Goal: Task Accomplishment & Management: Use online tool/utility

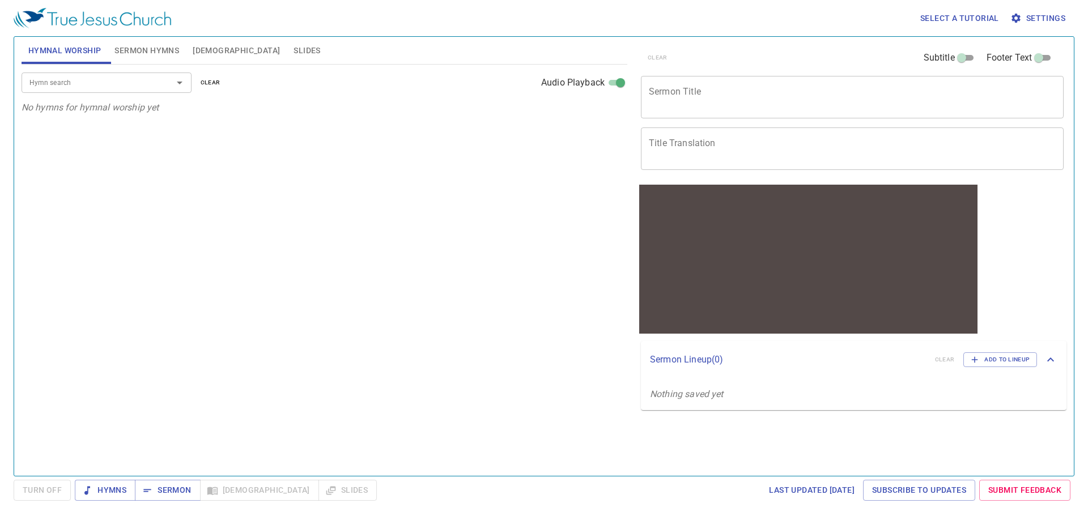
click at [168, 48] on span "Sermon Hymns" at bounding box center [146, 51] width 65 height 14
click at [77, 54] on span "Hymnal Worship" at bounding box center [64, 51] width 73 height 14
click at [162, 57] on span "Sermon Hymns" at bounding box center [146, 51] width 65 height 14
click at [144, 88] on input "Hymn search" at bounding box center [90, 82] width 130 height 13
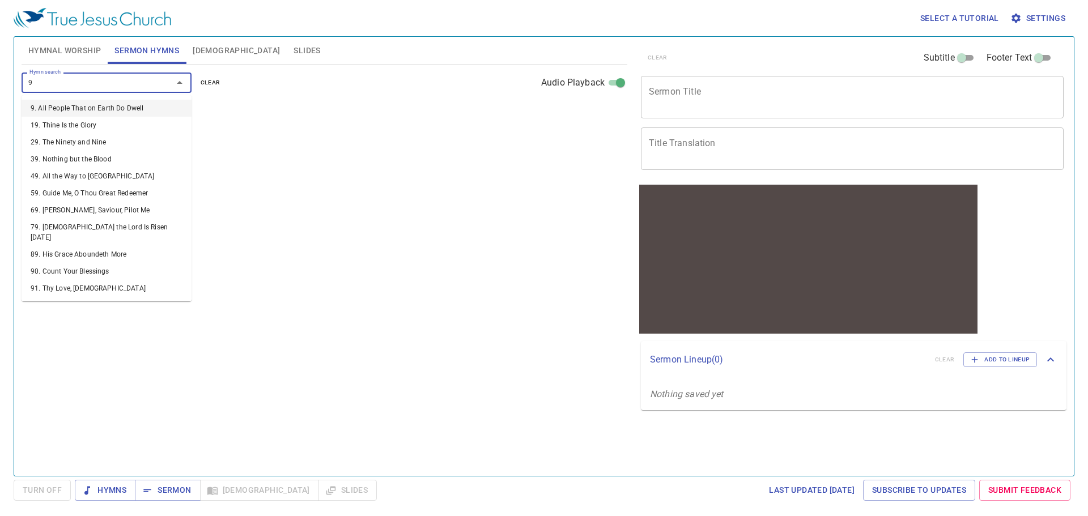
type input "91"
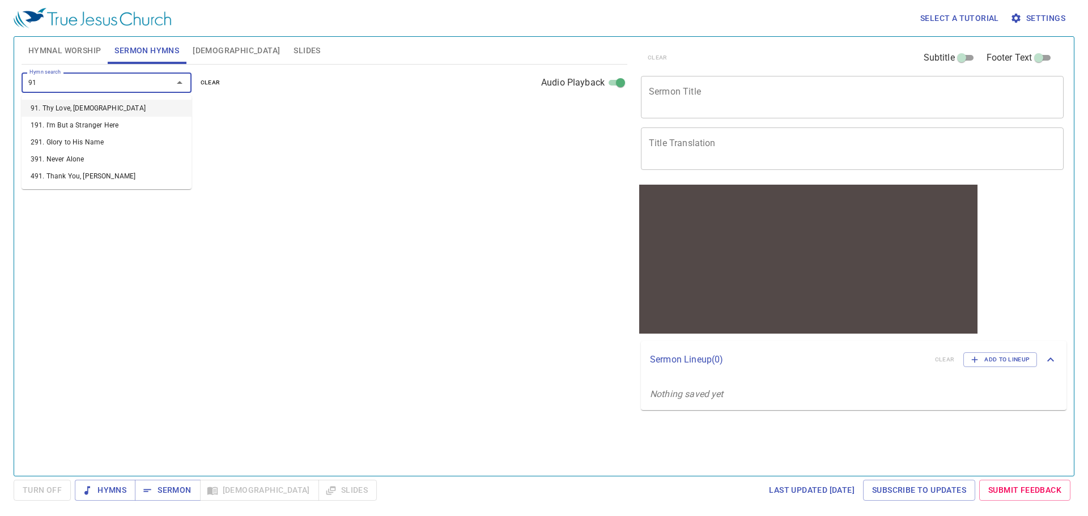
click at [164, 108] on li "91. Thy Love, Jesus" at bounding box center [107, 108] width 170 height 17
select select "1"
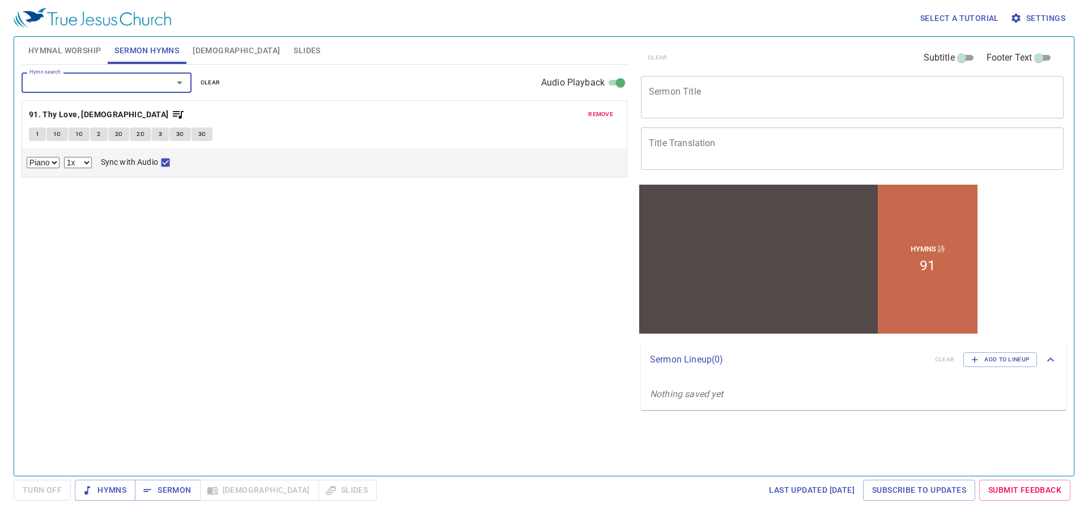
click at [741, 96] on textarea "Sermon Title" at bounding box center [852, 97] width 407 height 22
click at [75, 114] on b "91. Thy Love, [DEMOGRAPHIC_DATA]" at bounding box center [99, 115] width 140 height 14
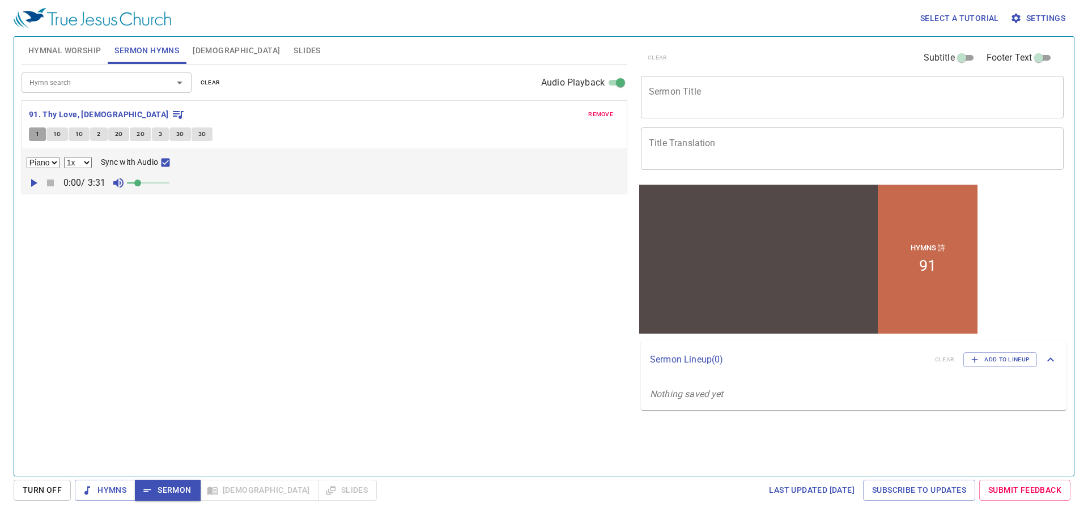
click at [39, 130] on span "1" at bounding box center [37, 134] width 3 height 10
checkbox input "false"
click at [41, 130] on button "1" at bounding box center [37, 135] width 17 height 14
click at [57, 131] on span "1C" at bounding box center [57, 134] width 8 height 10
click at [45, 129] on button "1" at bounding box center [37, 135] width 17 height 14
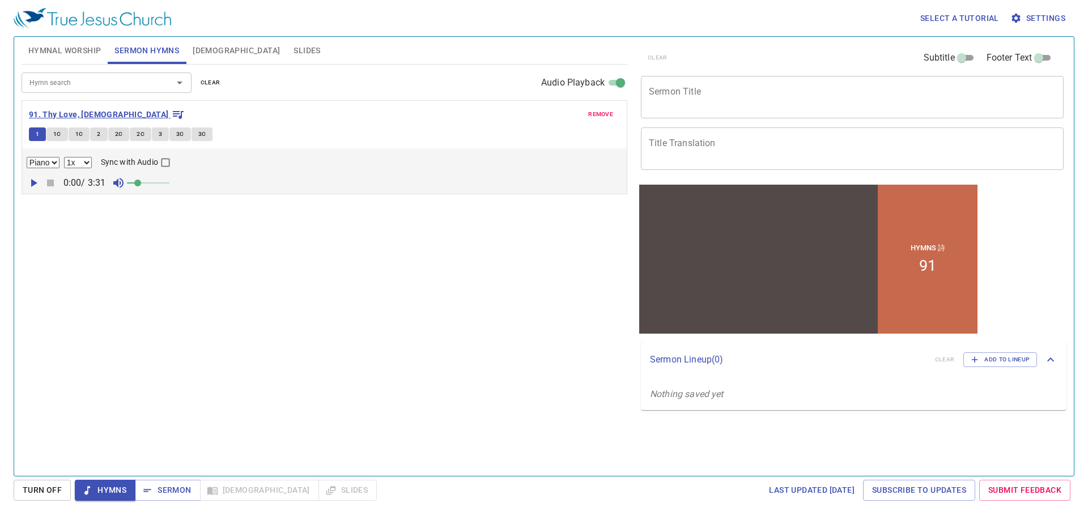
click at [46, 109] on b "91. Thy Love, [DEMOGRAPHIC_DATA]" at bounding box center [99, 115] width 140 height 14
click at [39, 130] on span "1" at bounding box center [37, 134] width 3 height 10
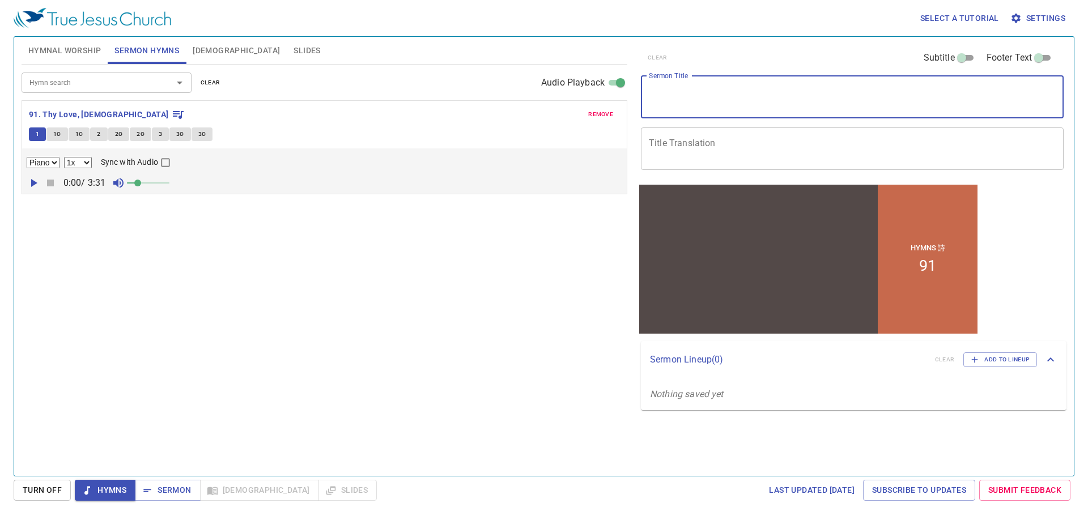
click at [667, 101] on textarea "Sermon Title" at bounding box center [852, 97] width 407 height 22
type textarea "Morning"
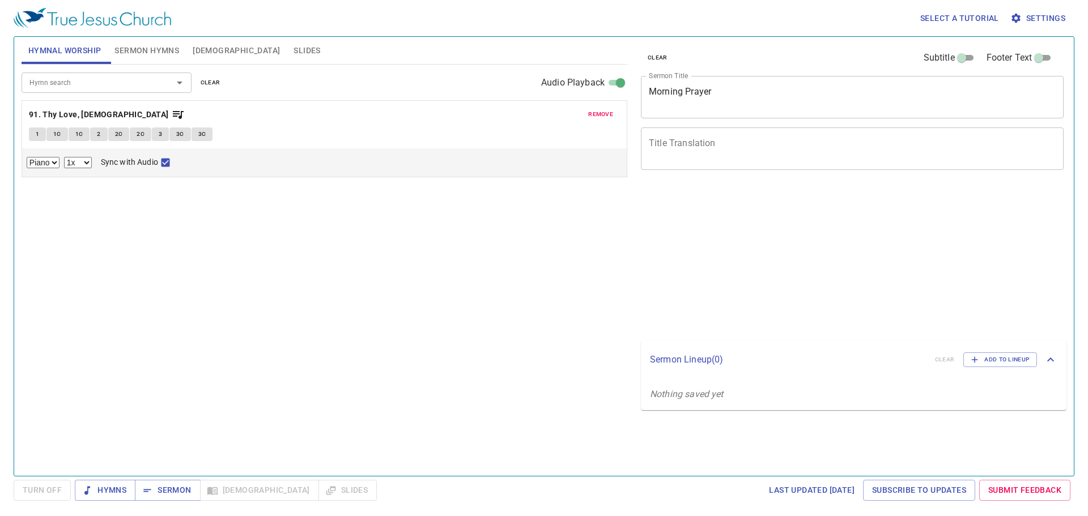
select select "1"
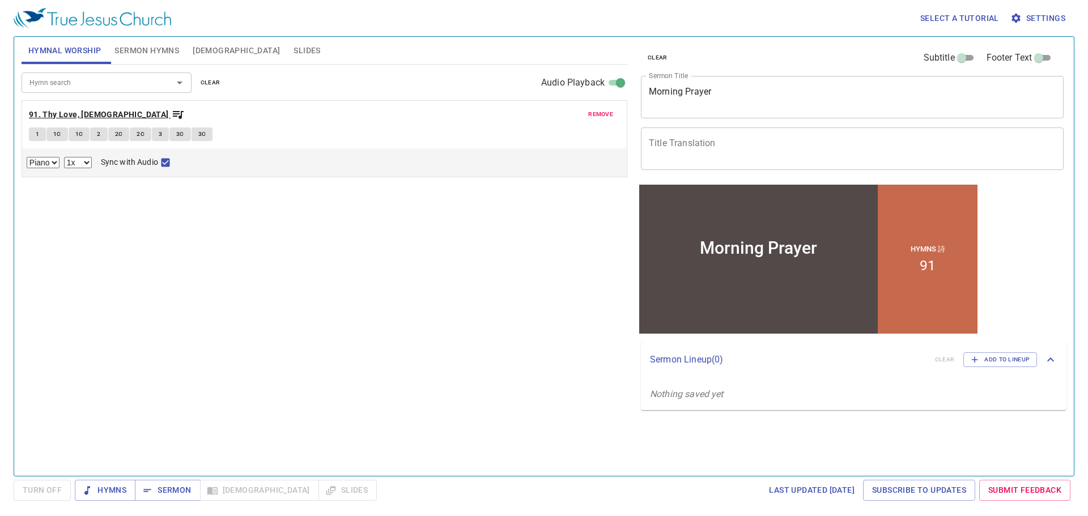
click at [83, 113] on b "91. Thy Love, [DEMOGRAPHIC_DATA]" at bounding box center [99, 115] width 140 height 14
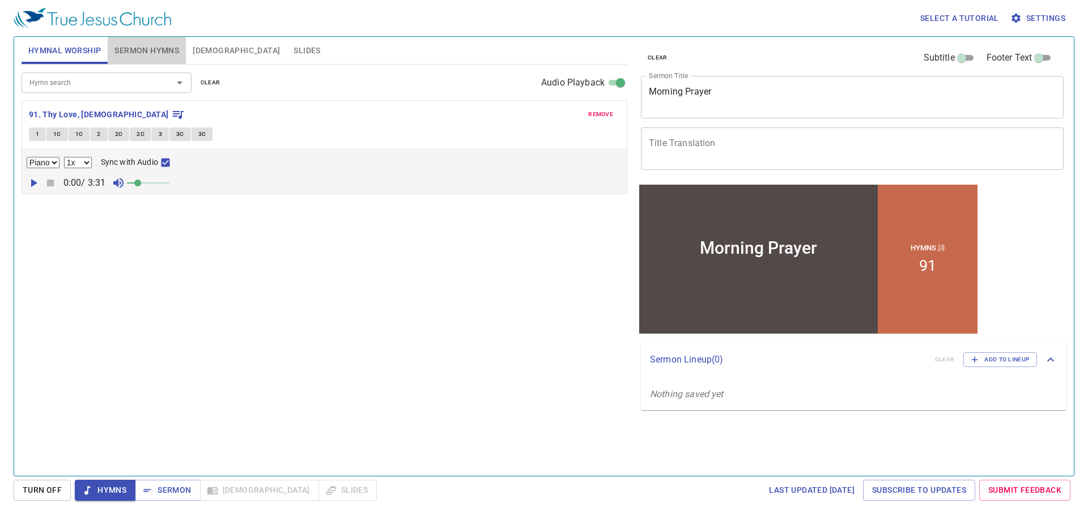
click at [156, 47] on span "Sermon Hymns" at bounding box center [146, 51] width 65 height 14
click at [35, 130] on button "1" at bounding box center [37, 135] width 17 height 14
checkbox input "false"
click at [63, 116] on b "91. Thy Love, [DEMOGRAPHIC_DATA]" at bounding box center [99, 115] width 140 height 14
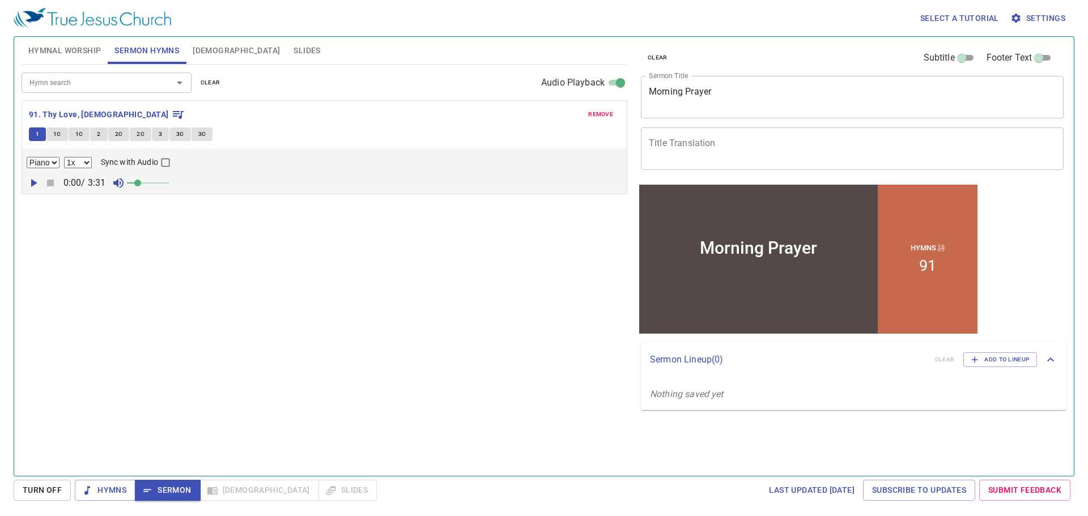
click at [62, 56] on span "Hymnal Worship" at bounding box center [64, 51] width 73 height 14
click at [125, 496] on span "Hymns" at bounding box center [105, 490] width 43 height 14
click at [45, 116] on b "91. Thy Love, Jesus" at bounding box center [99, 115] width 140 height 14
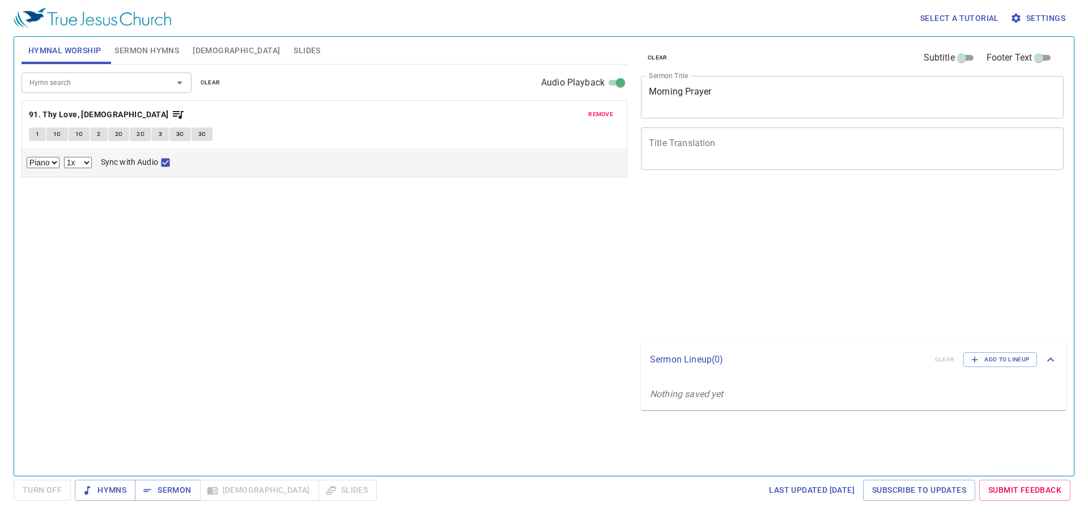
select select "1"
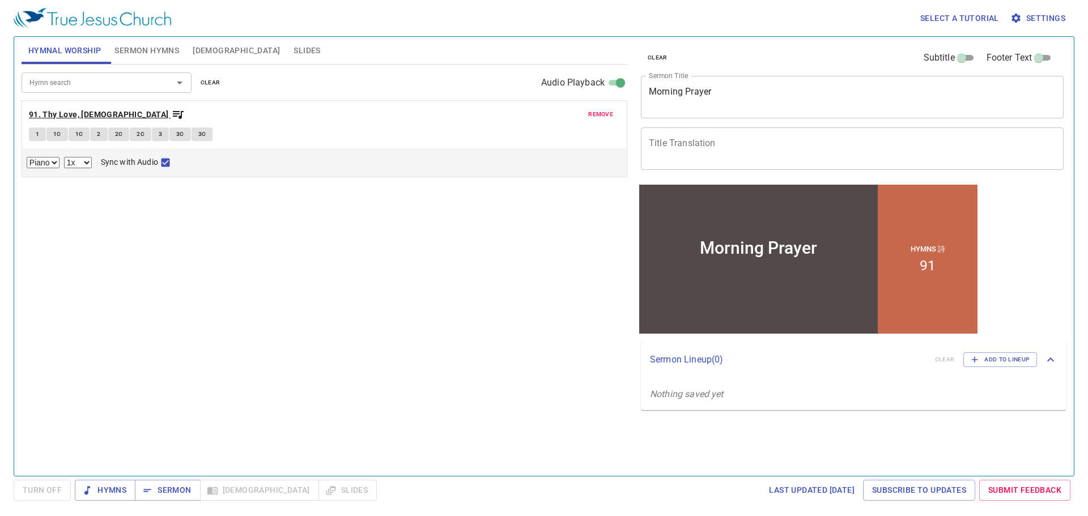
click at [58, 108] on b "91. Thy Love, [DEMOGRAPHIC_DATA]" at bounding box center [99, 115] width 140 height 14
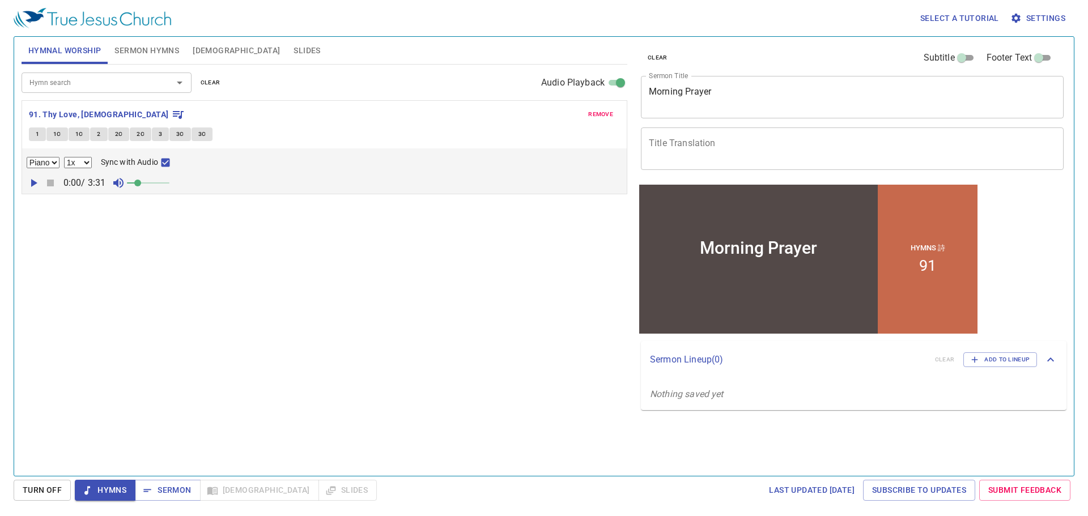
click at [96, 135] on button "2" at bounding box center [98, 135] width 17 height 14
checkbox input "false"
click at [81, 130] on span "1C" at bounding box center [79, 134] width 8 height 10
click at [112, 134] on button "2C" at bounding box center [119, 135] width 22 height 14
click at [100, 135] on button "2" at bounding box center [98, 135] width 17 height 14
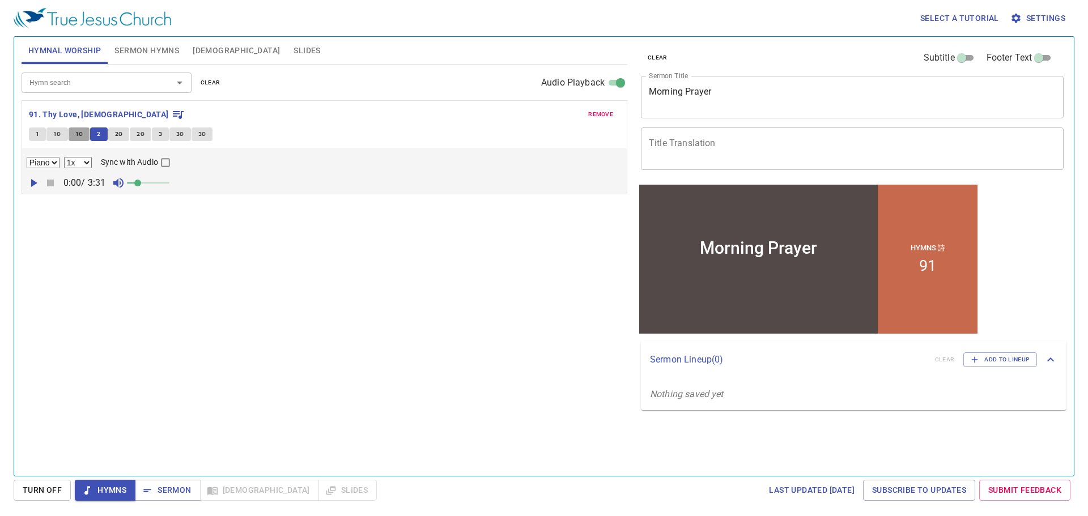
click at [83, 132] on button "1C" at bounding box center [80, 135] width 22 height 14
click at [140, 135] on span "2C" at bounding box center [141, 134] width 8 height 10
click at [162, 133] on button "3" at bounding box center [160, 135] width 17 height 14
click at [172, 131] on button "3C" at bounding box center [180, 135] width 22 height 14
click at [193, 137] on button "3C" at bounding box center [203, 135] width 22 height 14
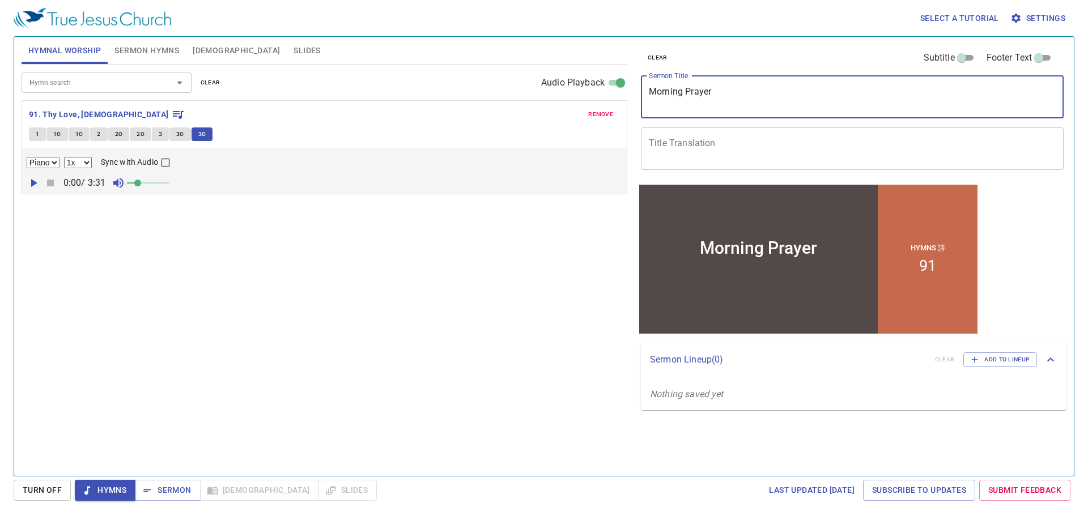
drag, startPoint x: 748, startPoint y: 95, endPoint x: 647, endPoint y: 88, distance: 101.7
click at [647, 88] on div "Morning Prayer x Sermon Title" at bounding box center [852, 97] width 423 height 43
type textarea "Giving An Account"
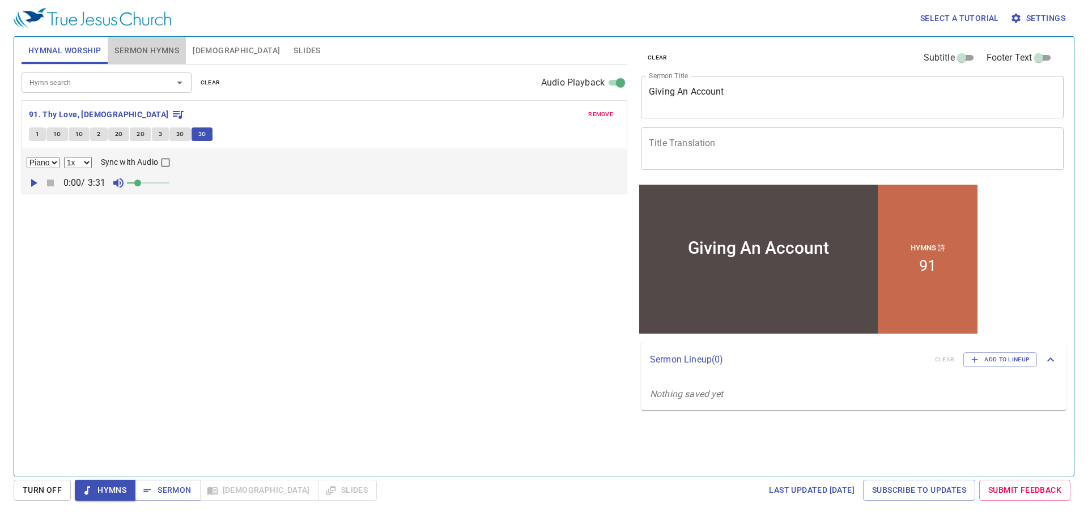
click at [138, 56] on span "Sermon Hymns" at bounding box center [146, 51] width 65 height 14
click at [181, 488] on span "Sermon" at bounding box center [167, 490] width 47 height 14
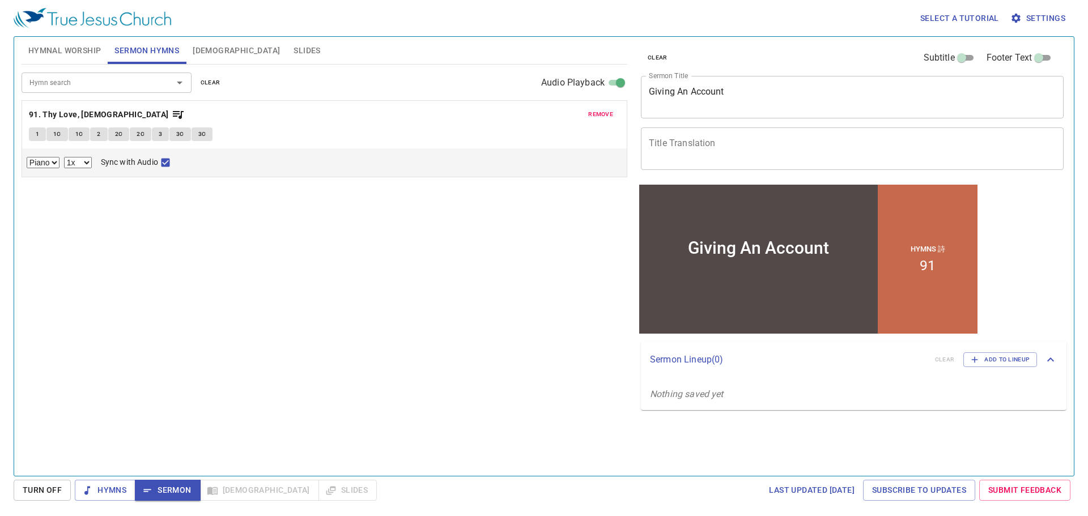
click at [735, 136] on div "x Title Translation" at bounding box center [852, 149] width 423 height 43
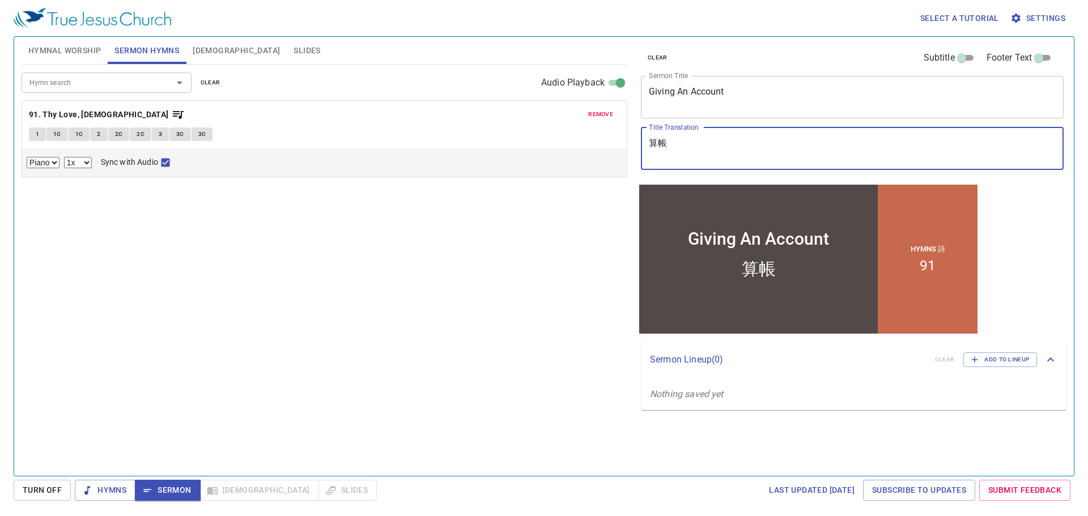
type textarea "算帳"
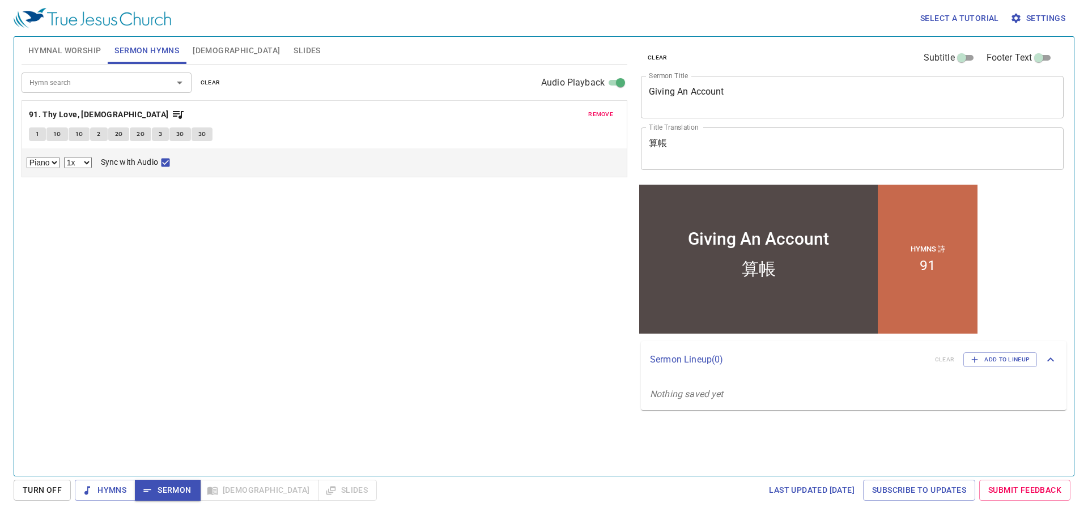
click at [548, 266] on div "Hymn search Hymn search clear Audio Playback remove 91. Thy Love, Jesus 1 1C 1C…" at bounding box center [325, 266] width 606 height 402
click at [198, 46] on span "[DEMOGRAPHIC_DATA]" at bounding box center [236, 51] width 87 height 14
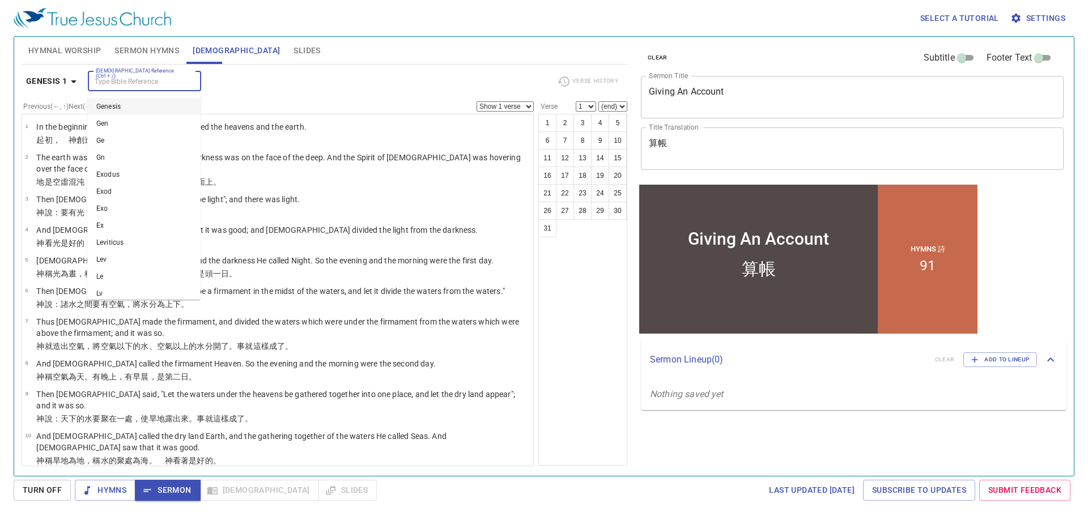
click at [97, 78] on input "[DEMOGRAPHIC_DATA] Reference (Ctrl + /)" at bounding box center [135, 81] width 88 height 13
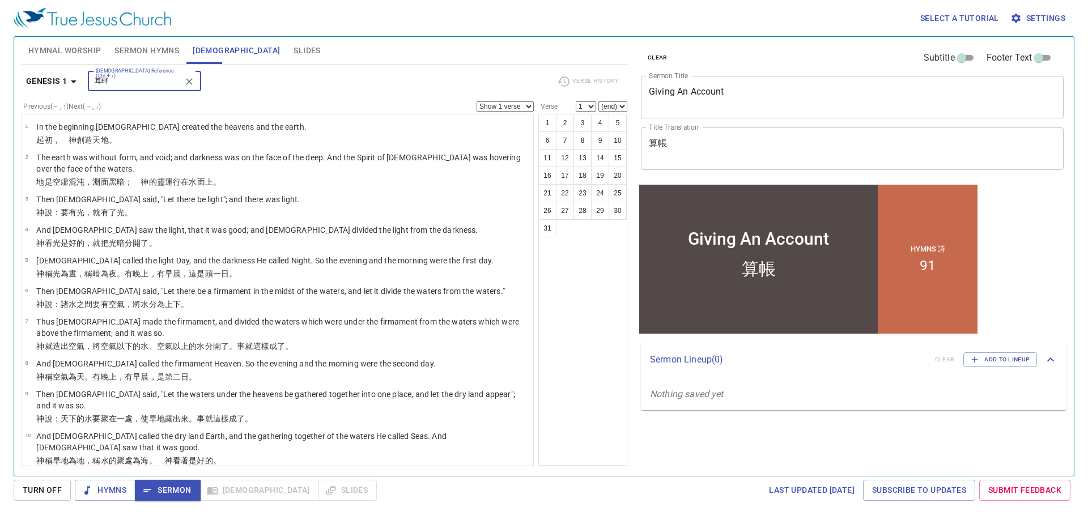
type input "耳"
type input "二"
type input "eph 3"
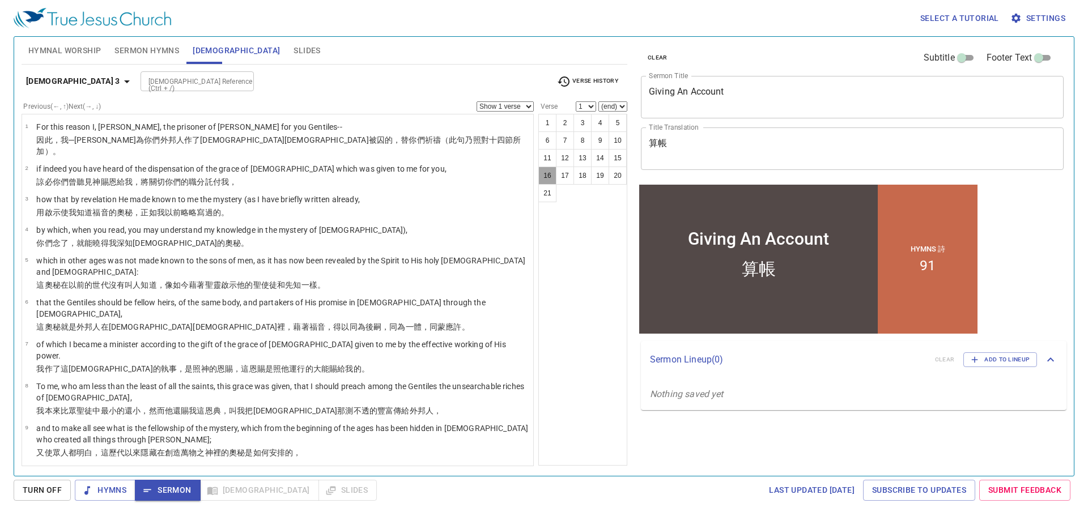
click at [552, 175] on button "16" at bounding box center [547, 176] width 18 height 18
select select "16"
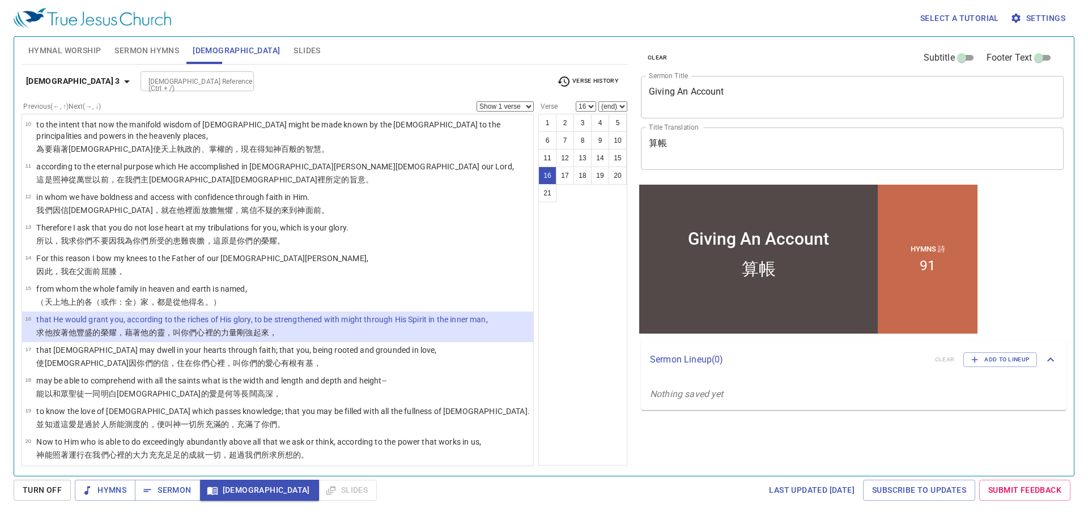
click at [516, 110] on select "Show 1 verse Show 2 verses Show 3 verses Show 4 verses Show 5 verses" at bounding box center [505, 106] width 57 height 10
select select "2"
click at [477, 101] on select "Show 1 verse Show 2 verses Show 3 verses Show 4 verses Show 5 verses" at bounding box center [505, 106] width 57 height 10
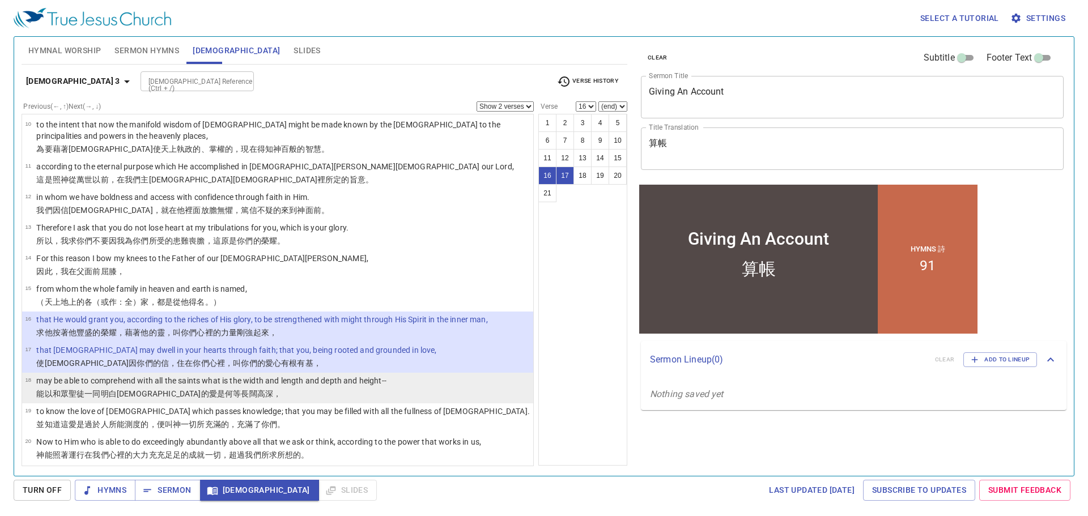
click at [265, 373] on li "18 may be able to comprehend with all the saints what is the width and length a…" at bounding box center [277, 388] width 511 height 31
select select "18"
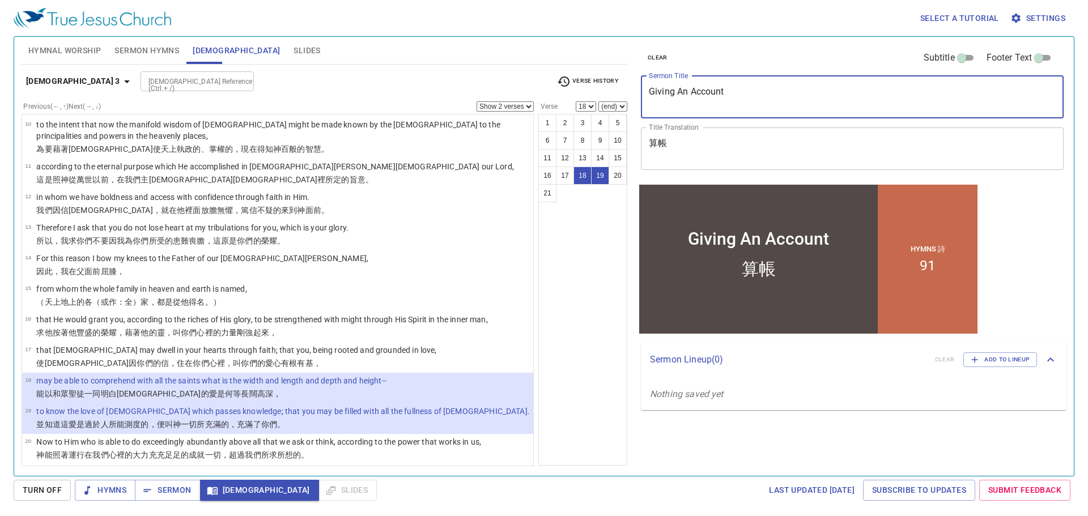
drag, startPoint x: 727, startPoint y: 90, endPoint x: 638, endPoint y: 92, distance: 89.0
click at [638, 92] on div "clear Subtitle Footer Text Sermon Title Giving An Account x Sermon Title Title …" at bounding box center [851, 109] width 430 height 145
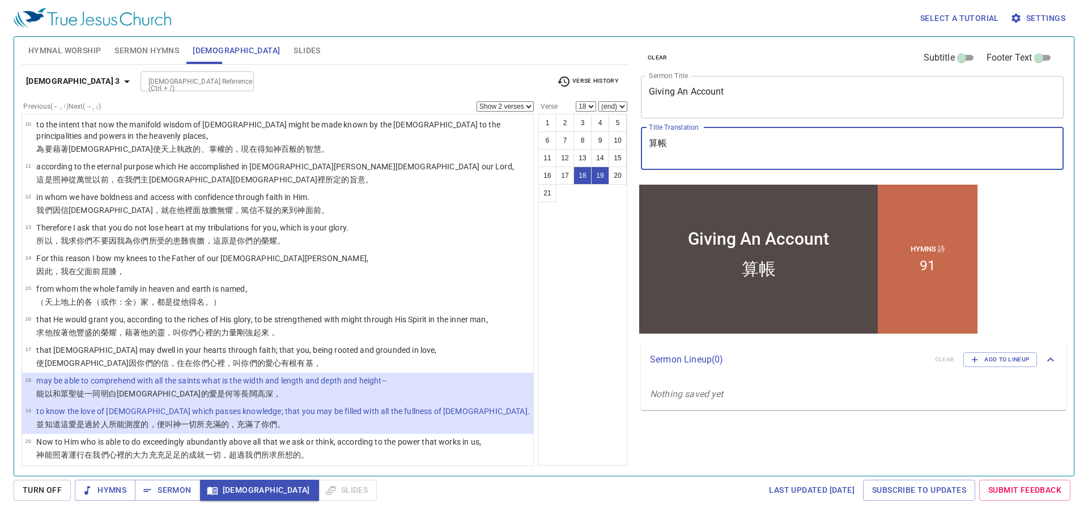
click at [699, 139] on textarea "算帳" at bounding box center [852, 149] width 407 height 22
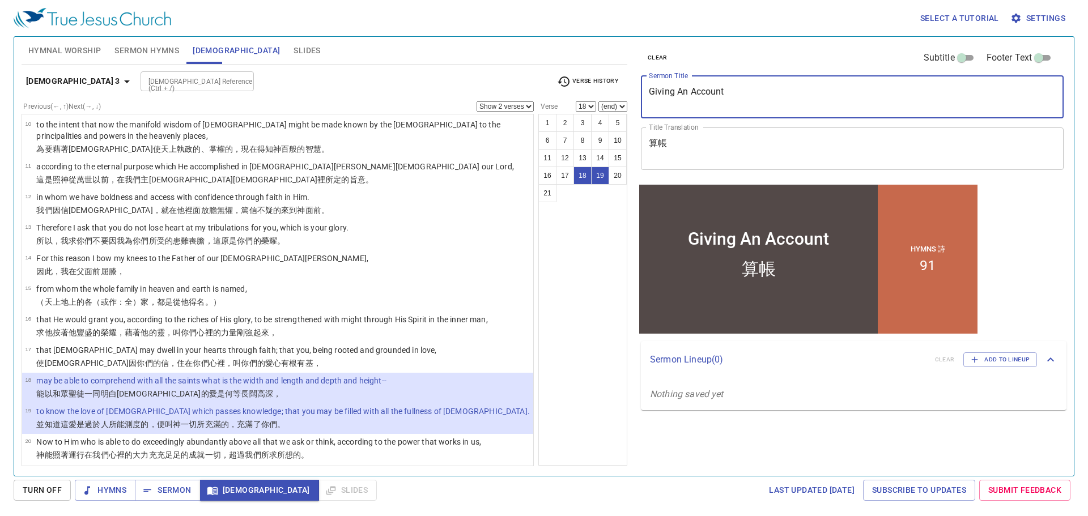
drag, startPoint x: 731, startPoint y: 91, endPoint x: 584, endPoint y: 83, distance: 147.0
click at [584, 83] on div "Hymnal Worship Sermon Hymns Bible Slides Hymn search Hymn search clear Audio Pl…" at bounding box center [544, 251] width 1054 height 439
click at [766, 99] on textarea "Giving An Account" at bounding box center [852, 97] width 407 height 22
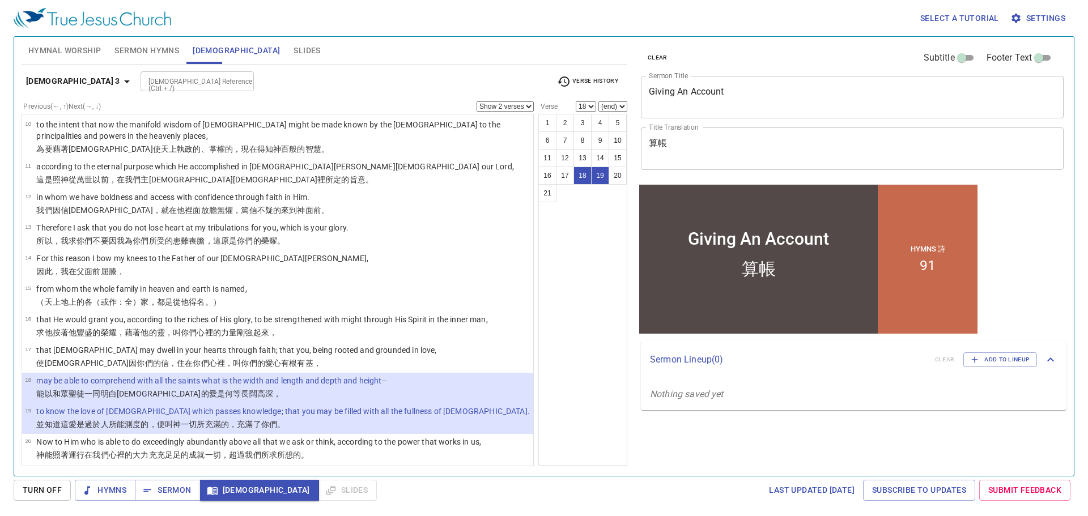
click at [665, 137] on div "算帳 x Title Translation" at bounding box center [852, 149] width 423 height 43
drag, startPoint x: 676, startPoint y: 137, endPoint x: 647, endPoint y: 139, distance: 28.5
click at [647, 139] on div "算帳 x Title Translation" at bounding box center [852, 149] width 423 height 43
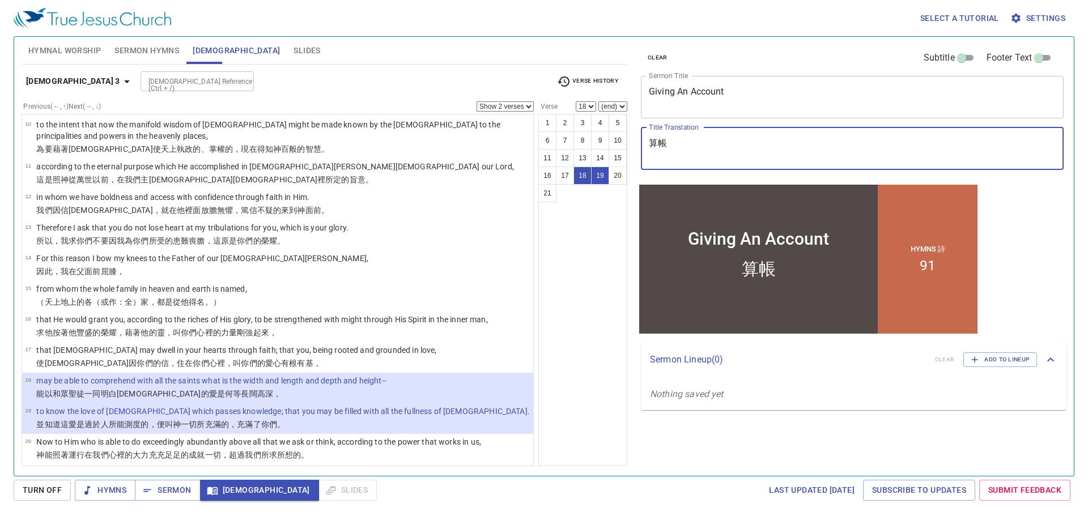
drag, startPoint x: 673, startPoint y: 144, endPoint x: 648, endPoint y: 144, distance: 24.9
click at [648, 144] on div "算帳 x Title Translation" at bounding box center [852, 149] width 423 height 43
click at [720, 146] on textarea "Title Translation" at bounding box center [852, 149] width 407 height 22
paste textarea "算帳"
type textarea "算帳"
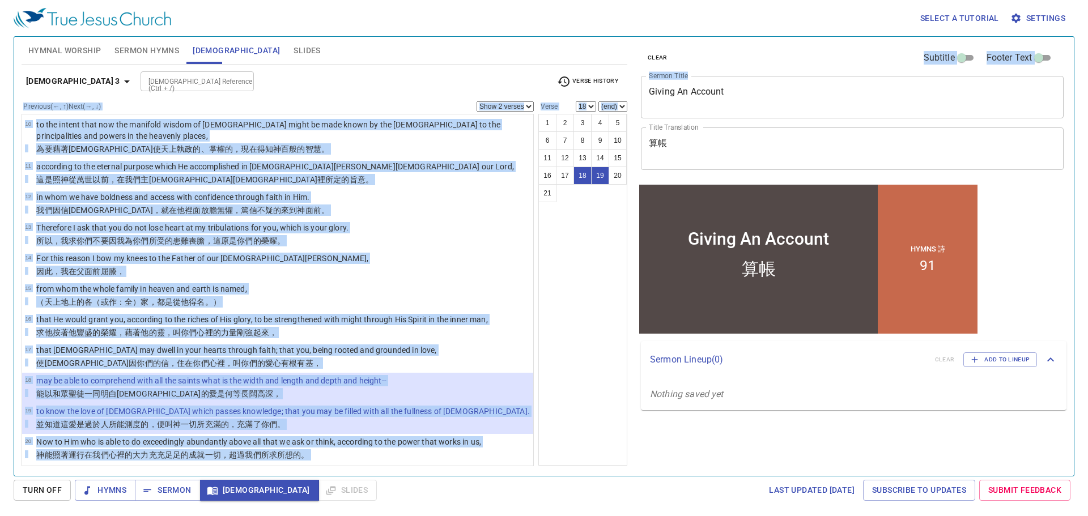
drag, startPoint x: 754, startPoint y: 83, endPoint x: 570, endPoint y: 90, distance: 184.3
click at [570, 90] on div "Hymnal Worship Sermon Hymns Bible Slides Hymn search Hymn search clear Audio Pl…" at bounding box center [544, 251] width 1054 height 439
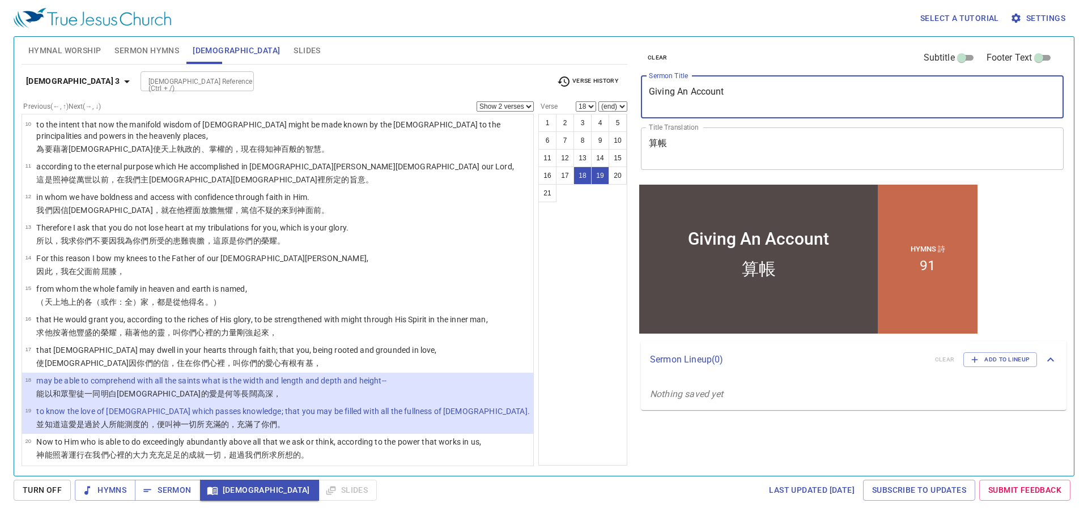
click at [674, 91] on textarea "Giving An Account" at bounding box center [852, 97] width 407 height 22
drag, startPoint x: 745, startPoint y: 96, endPoint x: 645, endPoint y: 88, distance: 100.1
click at [645, 88] on div "Giving An Account x Sermon Title" at bounding box center [852, 97] width 423 height 43
type textarea "Morning Prayer"
click at [675, 142] on textarea "算帳" at bounding box center [852, 149] width 407 height 22
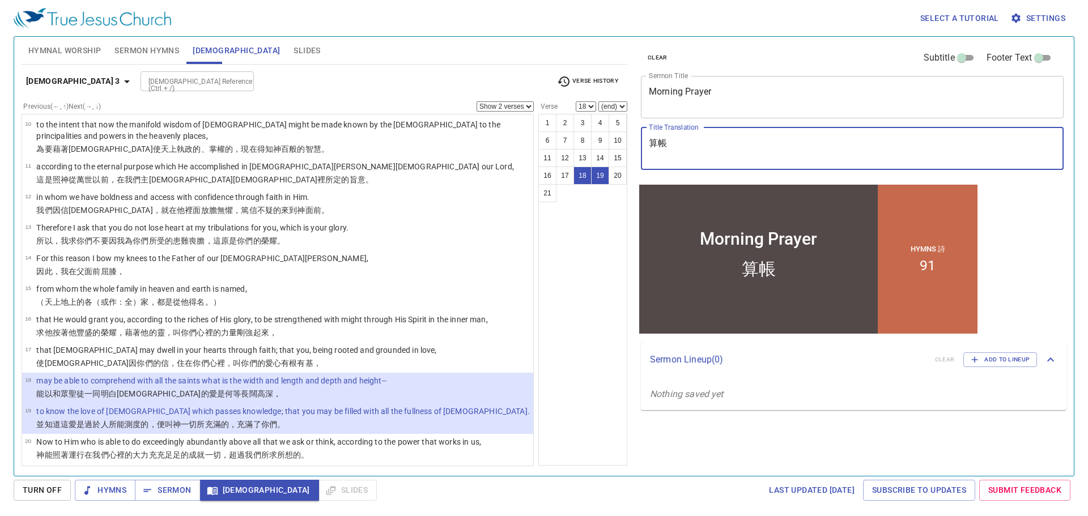
type textarea "算"
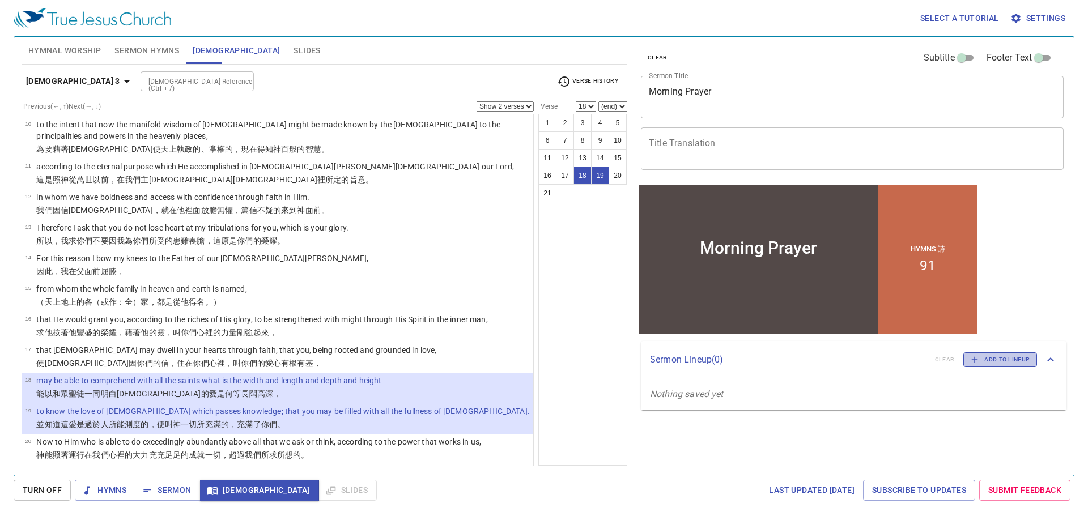
click at [1010, 363] on span "Add to Lineup" at bounding box center [1000, 360] width 59 height 10
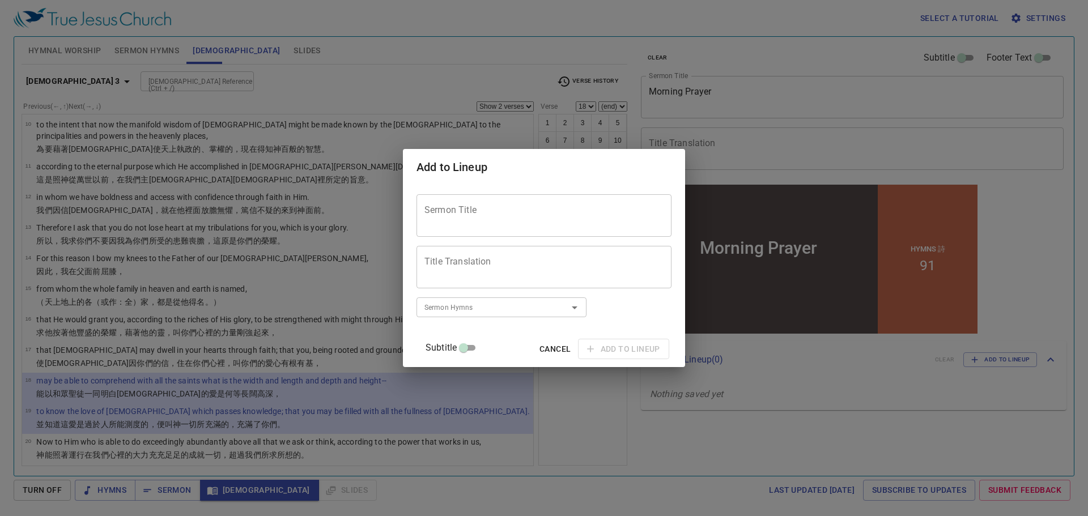
click at [578, 209] on textarea "Sermon Title" at bounding box center [544, 216] width 239 height 22
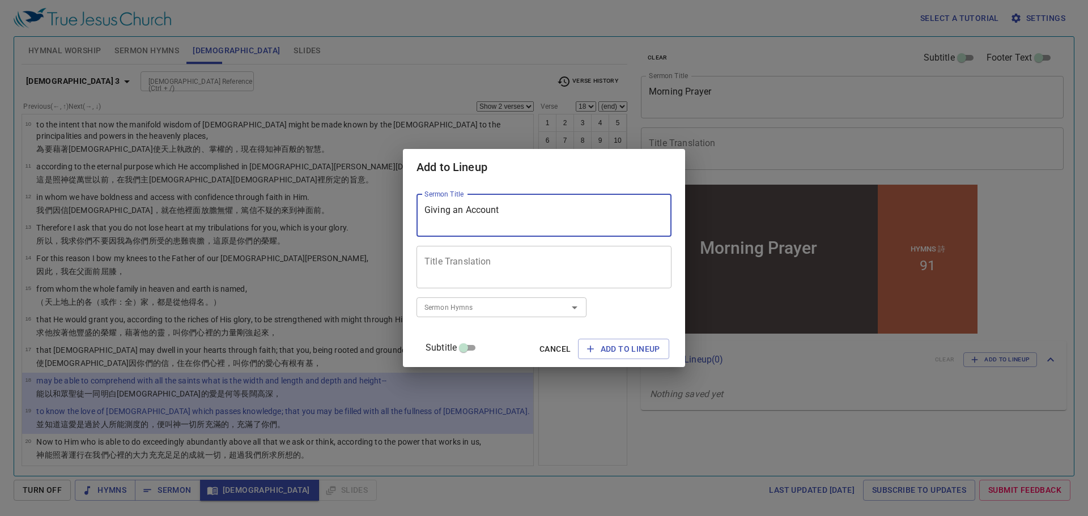
type textarea "Giving an Account"
click at [546, 266] on textarea "Title Translation" at bounding box center [544, 267] width 239 height 22
paste textarea "算帳"
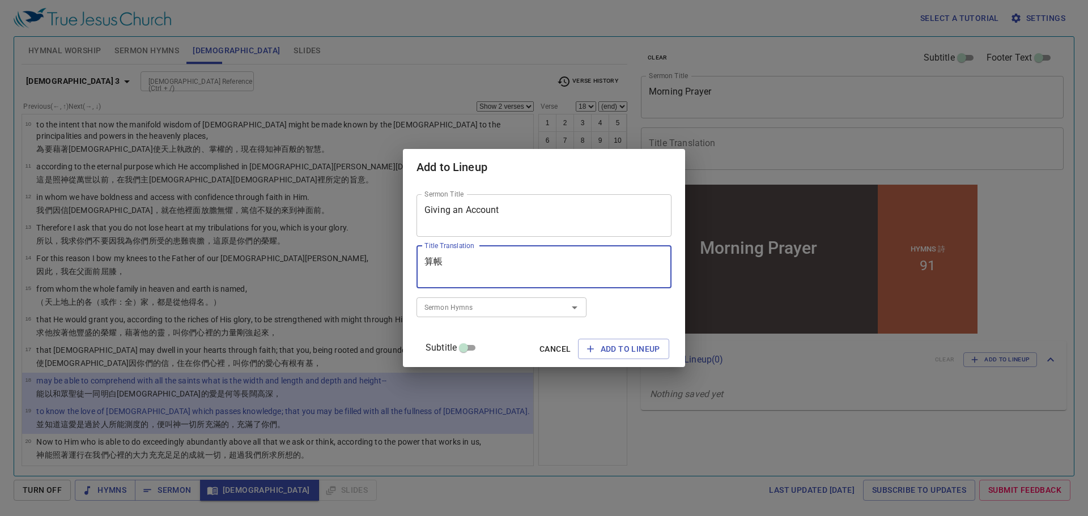
type textarea "算帳"
click at [529, 304] on input "Sermon Hymns" at bounding box center [485, 307] width 130 height 13
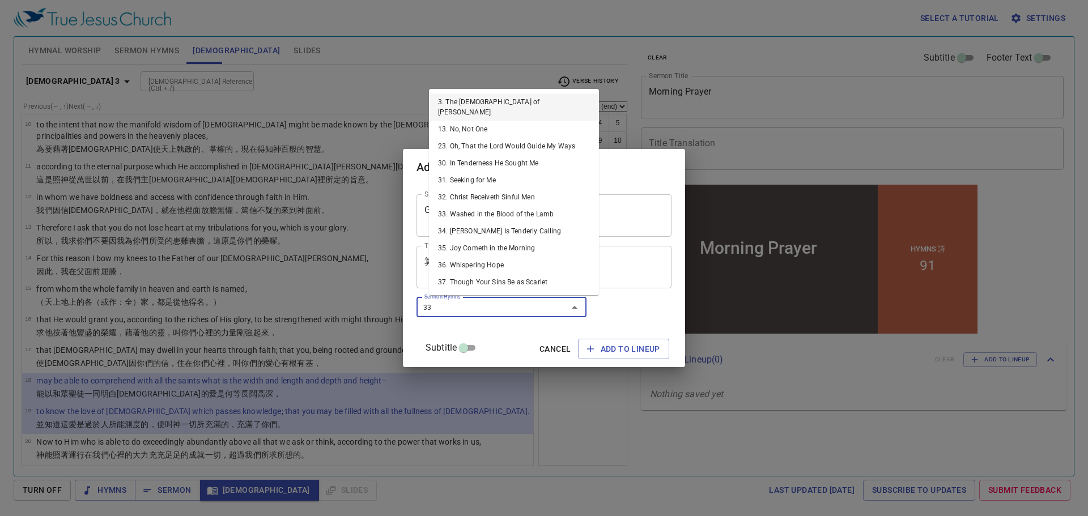
type input "333"
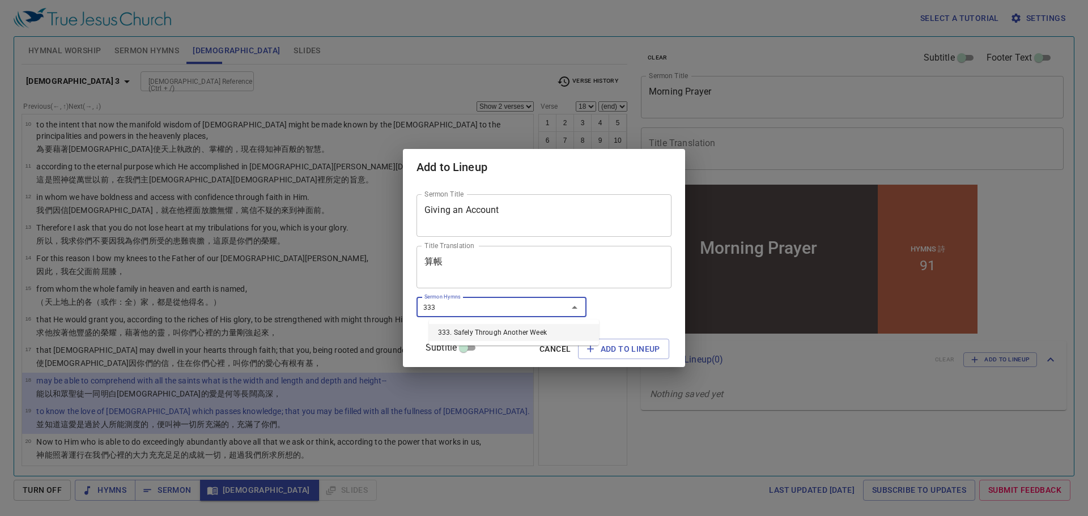
click at [489, 326] on li "333. Safely Through Another Week" at bounding box center [514, 332] width 170 height 17
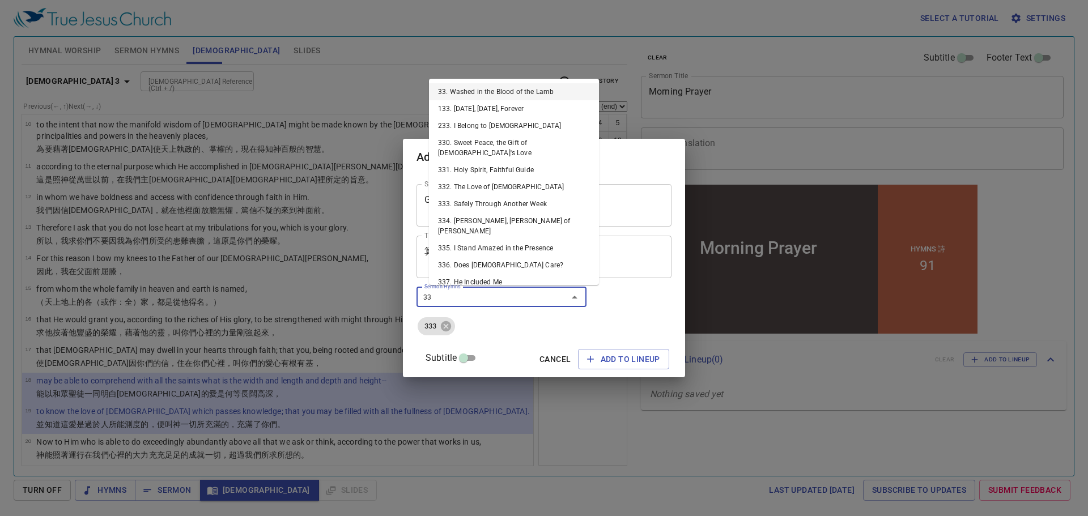
type input "330"
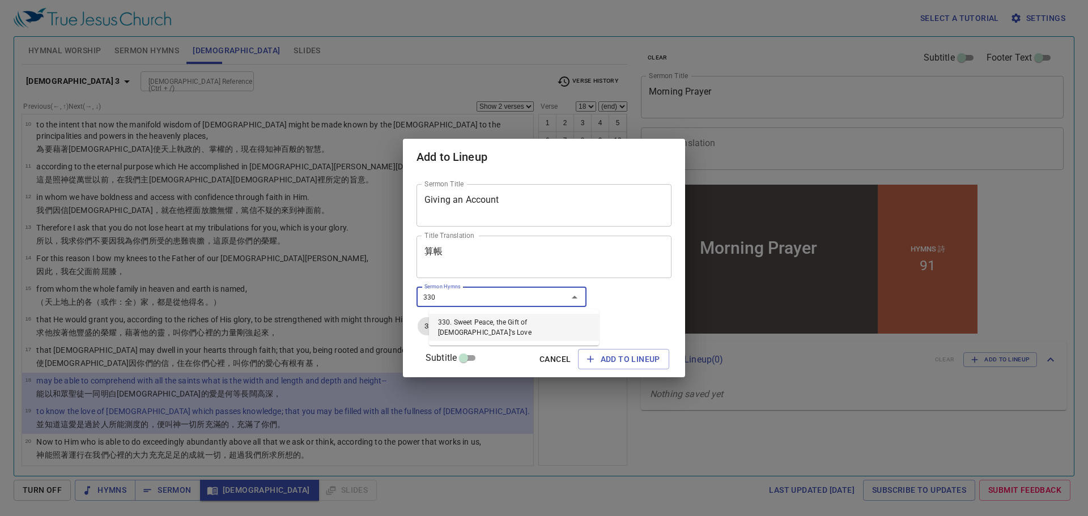
click at [499, 321] on li "330. Sweet Peace, the Gift of [DEMOGRAPHIC_DATA]'s Love" at bounding box center [514, 327] width 170 height 27
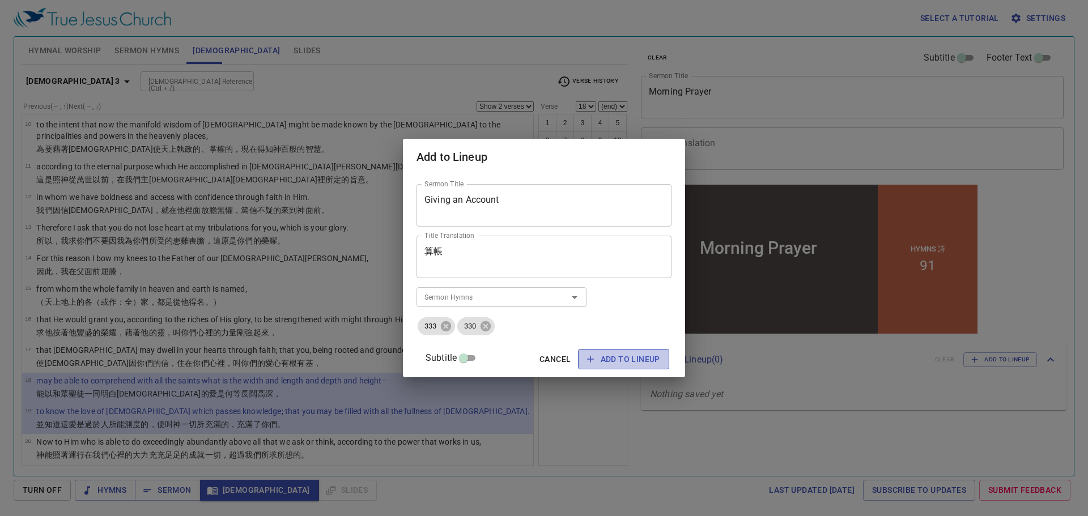
click at [599, 358] on span "Add to Lineup" at bounding box center [623, 360] width 73 height 14
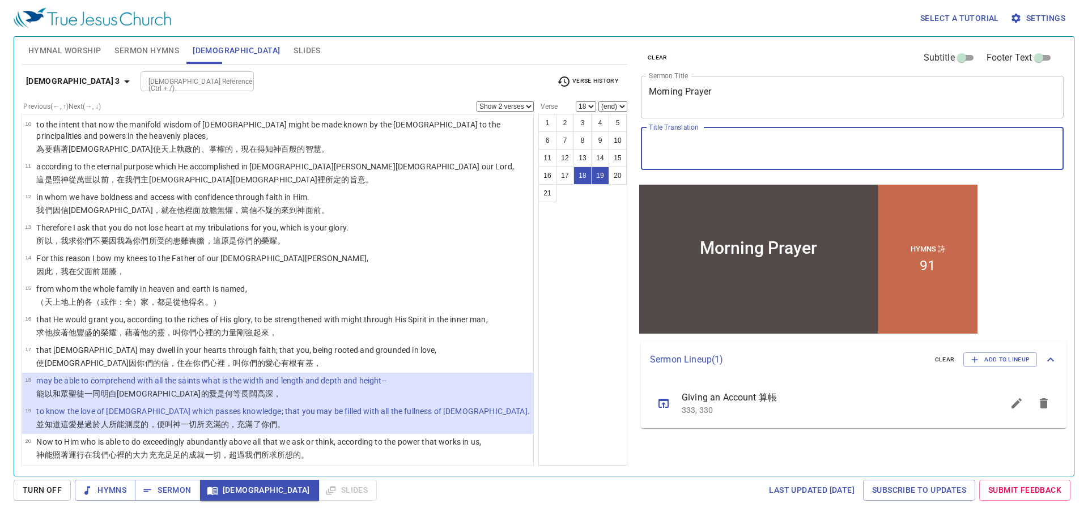
click at [685, 148] on textarea "Title Translation" at bounding box center [852, 149] width 407 height 22
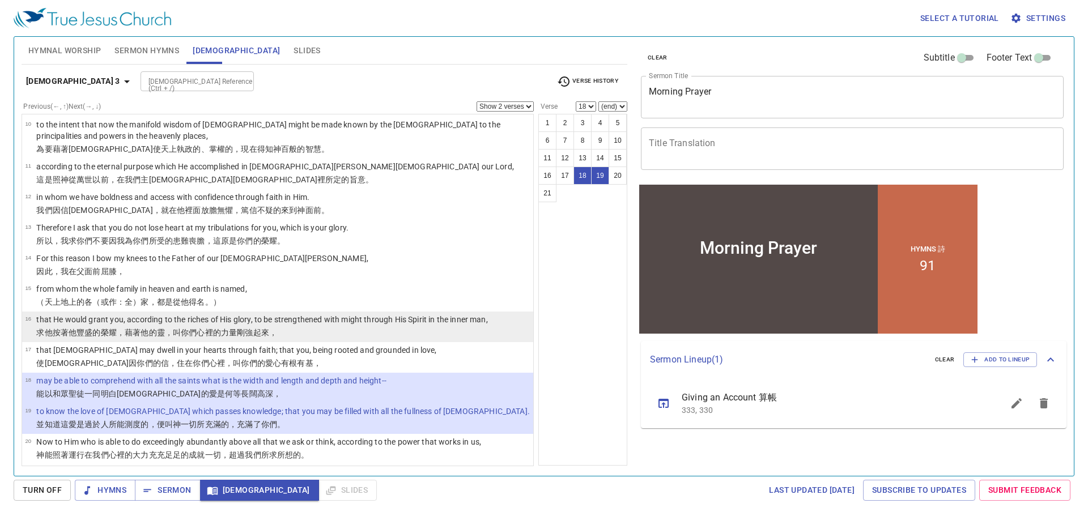
click at [188, 314] on p "that He would grant you, according to the riches of His glory, to be strengthen…" at bounding box center [261, 319] width 451 height 11
select select "16"
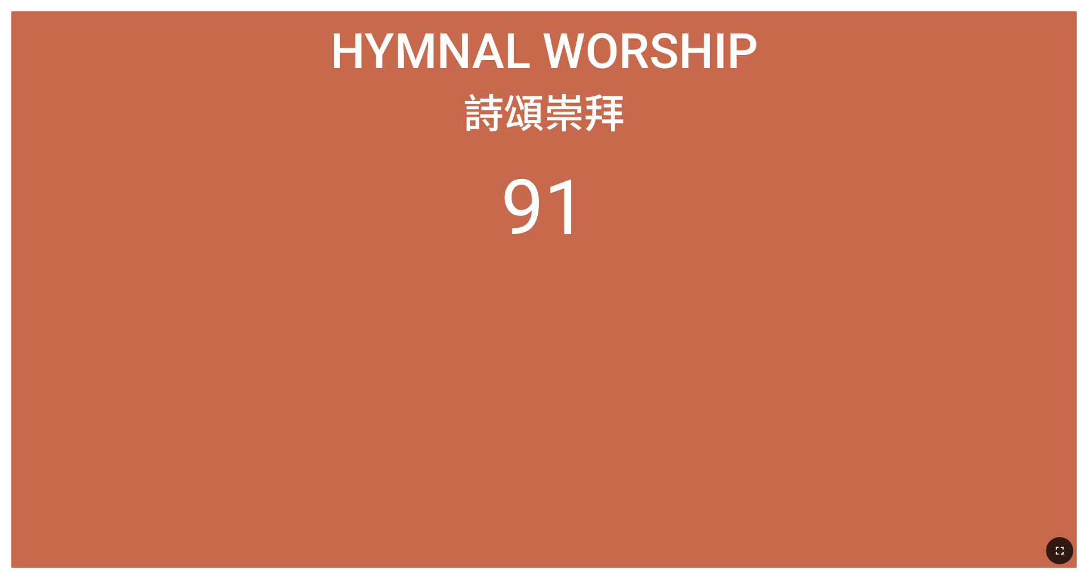
click at [725, 542] on icon "button" at bounding box center [1060, 551] width 8 height 8
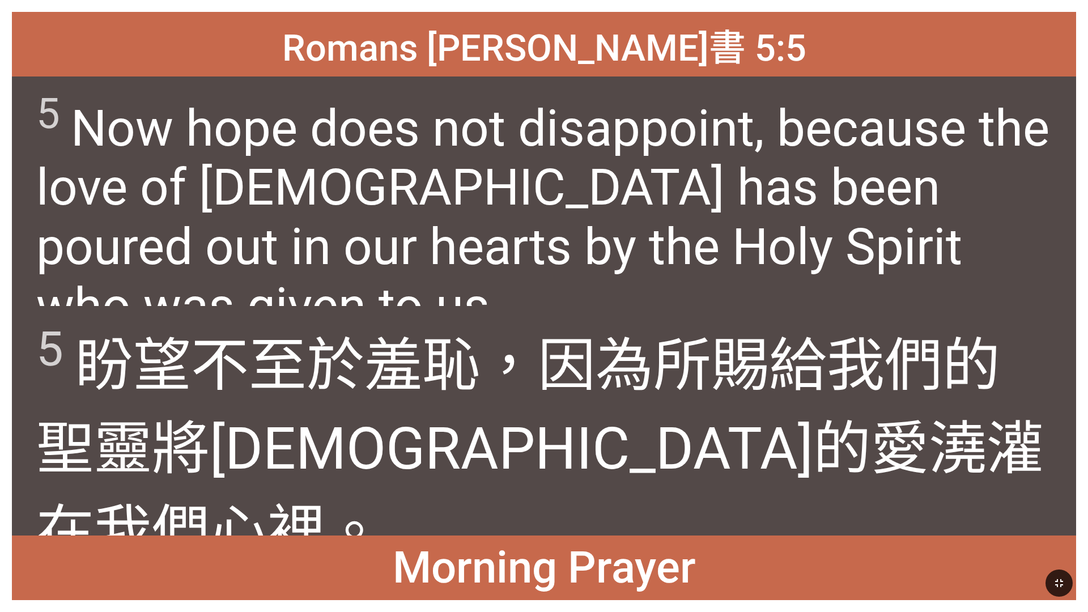
drag, startPoint x: 0, startPoint y: 1, endPoint x: 106, endPoint y: 14, distance: 106.8
click at [105, 14] on div "Romans 羅馬書 5:5 Romans 羅馬書 5:5 5 Now hope does not disappoint, because the love …" at bounding box center [544, 306] width 1088 height 612
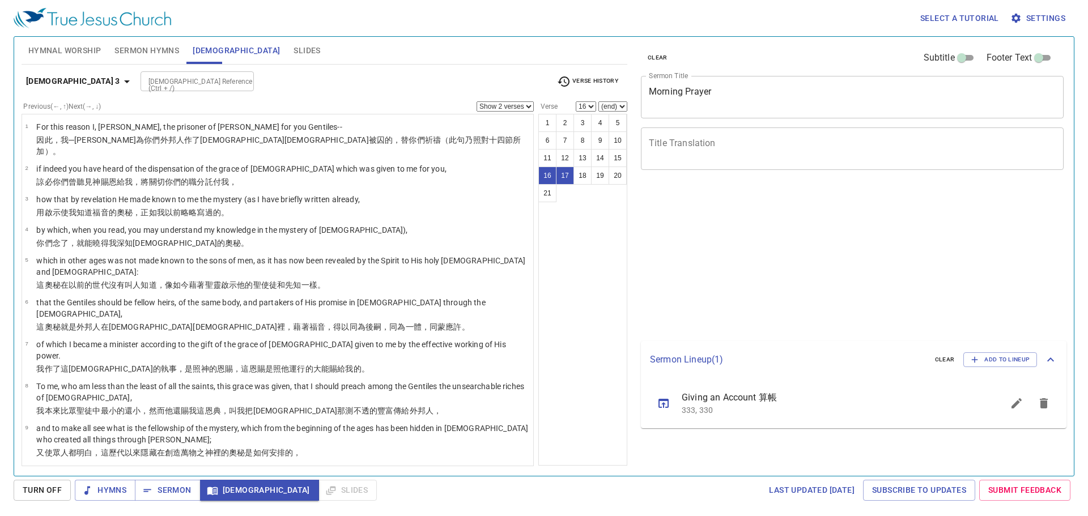
select select "2"
select select "16"
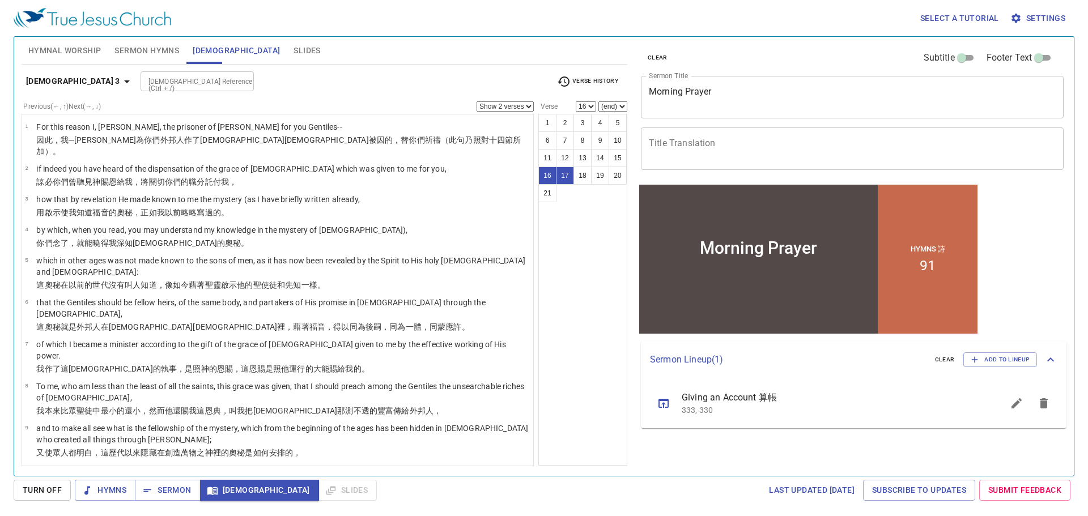
scroll to position [346, 0]
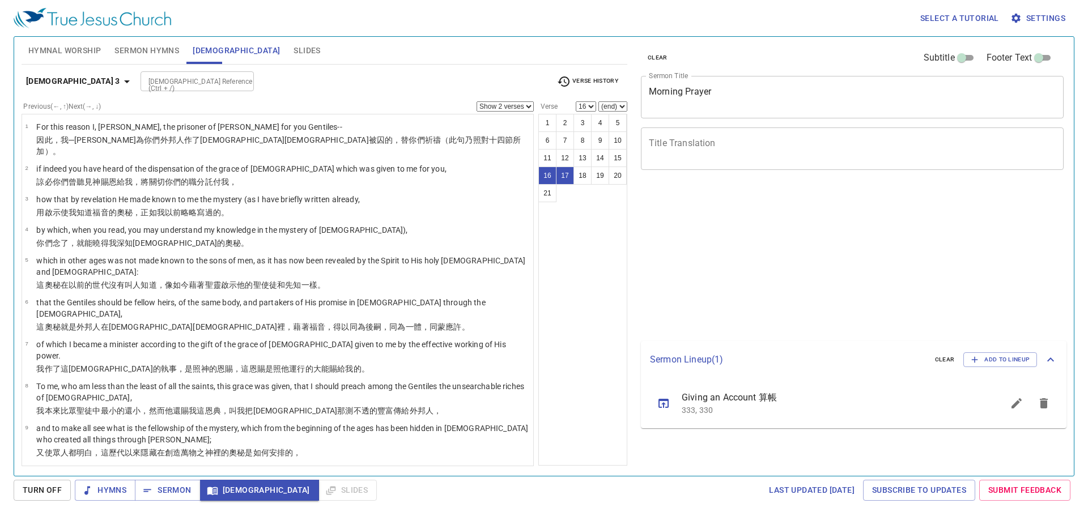
select select "2"
select select "16"
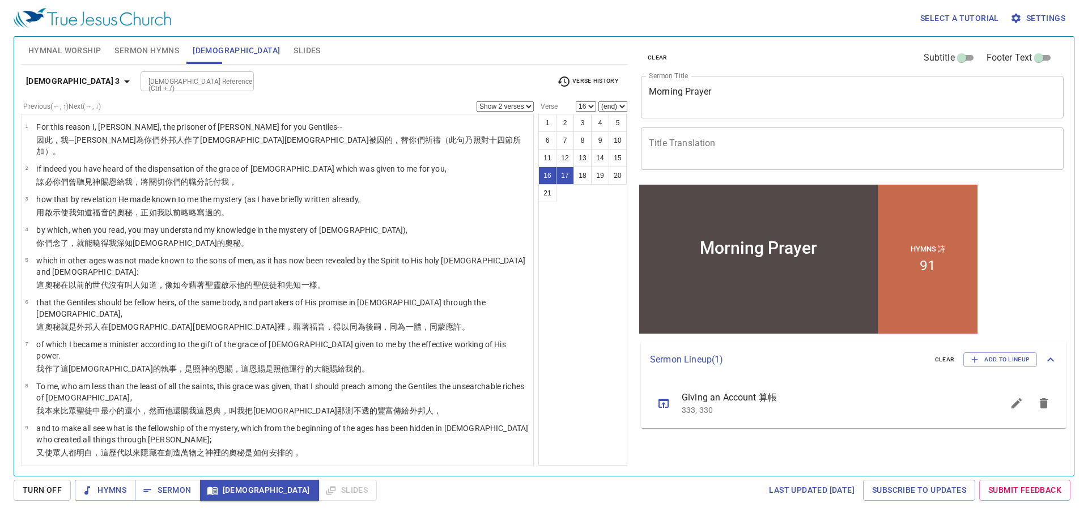
scroll to position [346, 0]
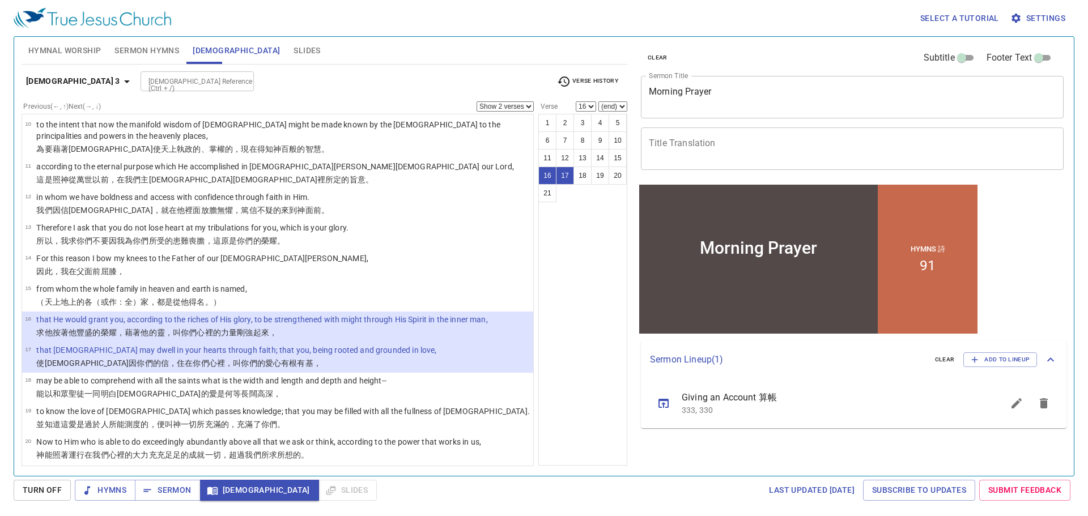
click at [177, 82] on input "[DEMOGRAPHIC_DATA] Reference (Ctrl + /)" at bounding box center [188, 81] width 88 height 13
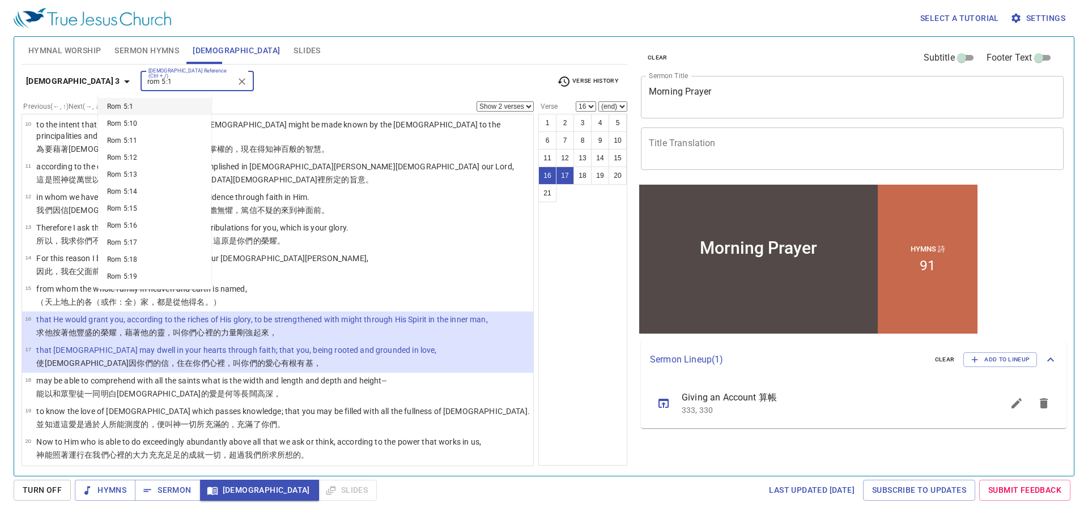
type input "rom 5:1"
select select "1"
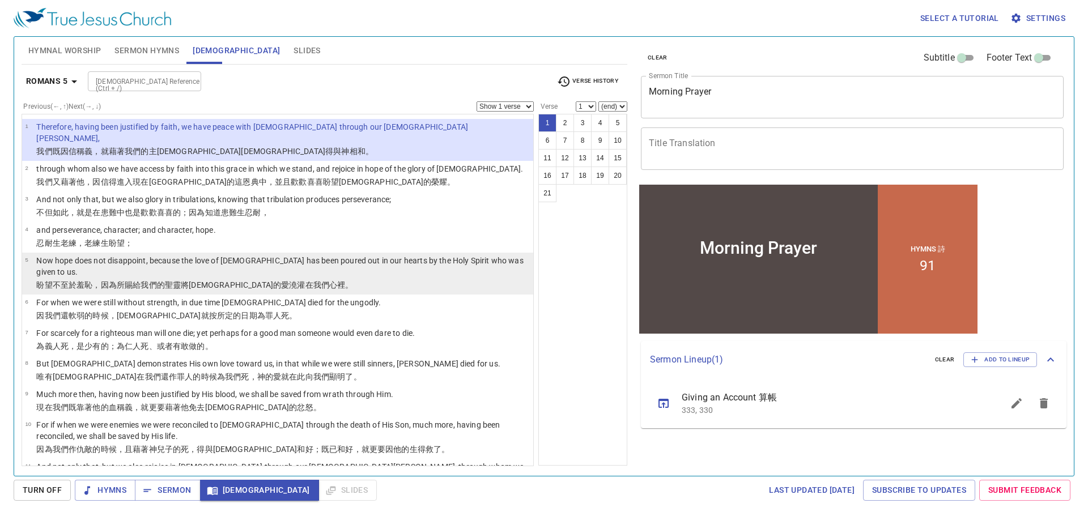
click at [184, 255] on p "Now hope does not disappoint, because the love of [DEMOGRAPHIC_DATA] has been p…" at bounding box center [283, 266] width 494 height 23
select select "5"
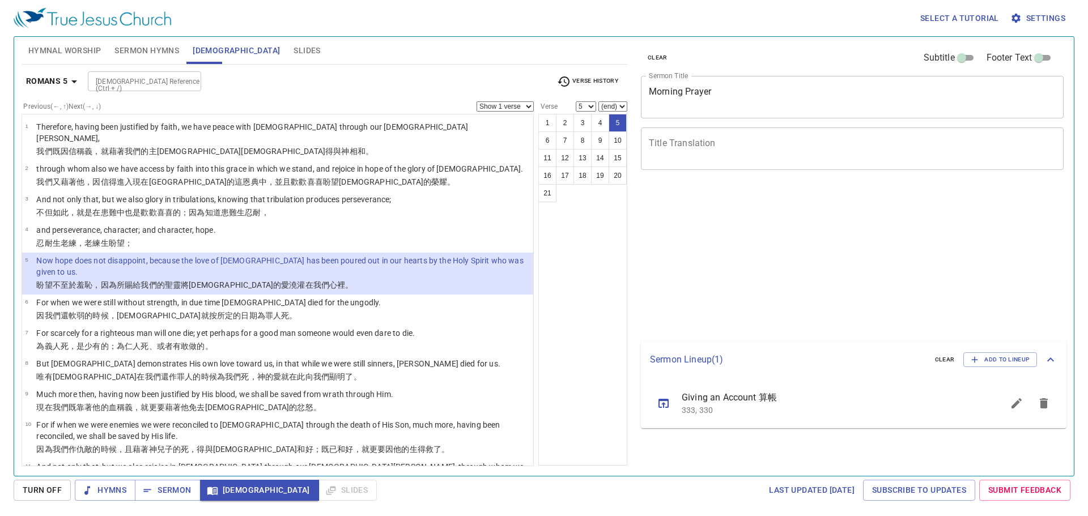
select select "5"
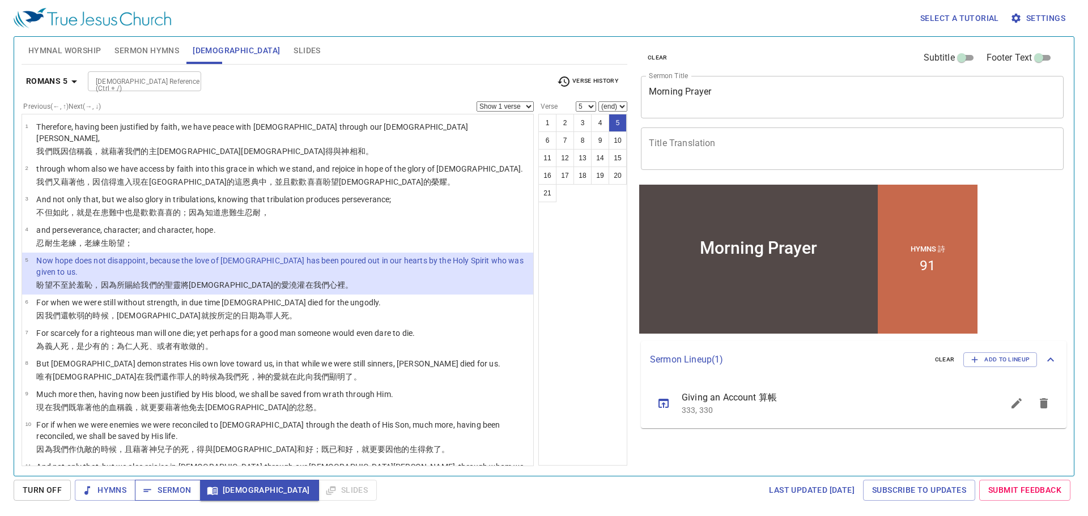
click at [153, 490] on span "Sermon" at bounding box center [167, 490] width 47 height 14
click at [209, 488] on icon "button" at bounding box center [212, 491] width 10 height 8
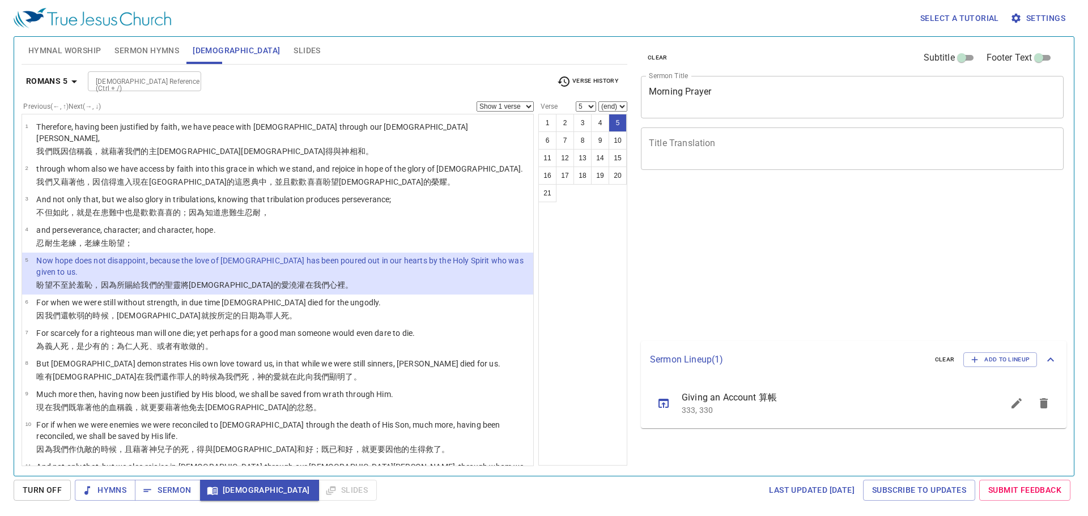
select select "5"
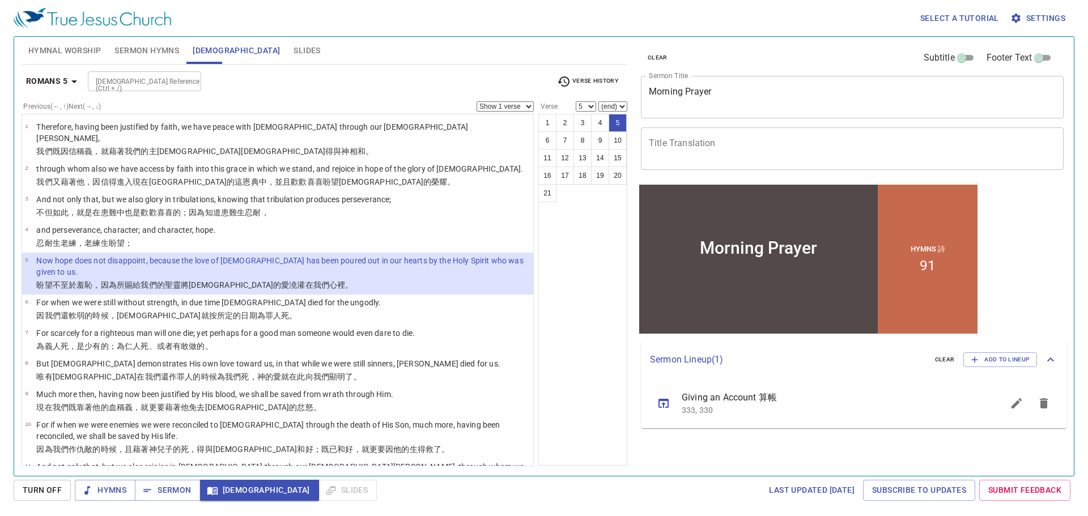
click at [294, 51] on span "Slides" at bounding box center [307, 51] width 27 height 14
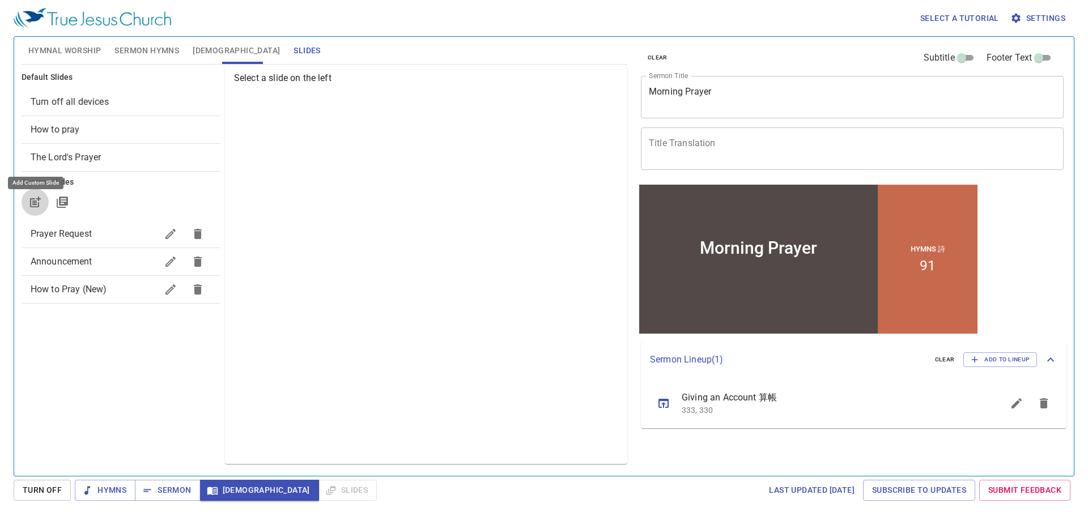
click at [37, 206] on icon "button" at bounding box center [35, 203] width 14 height 14
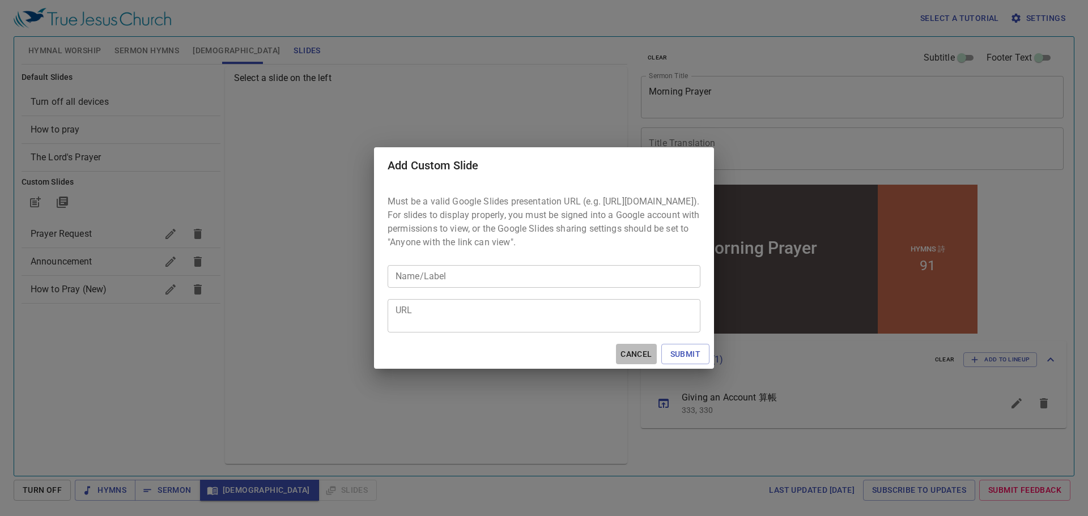
click at [643, 362] on span "Cancel" at bounding box center [636, 354] width 31 height 14
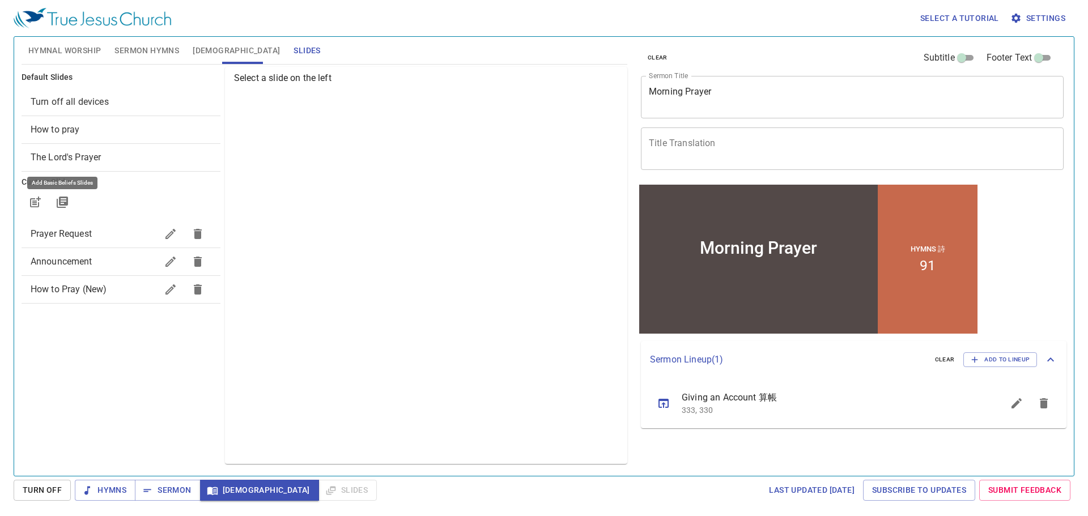
click at [58, 198] on icon "button" at bounding box center [63, 203] width 14 height 14
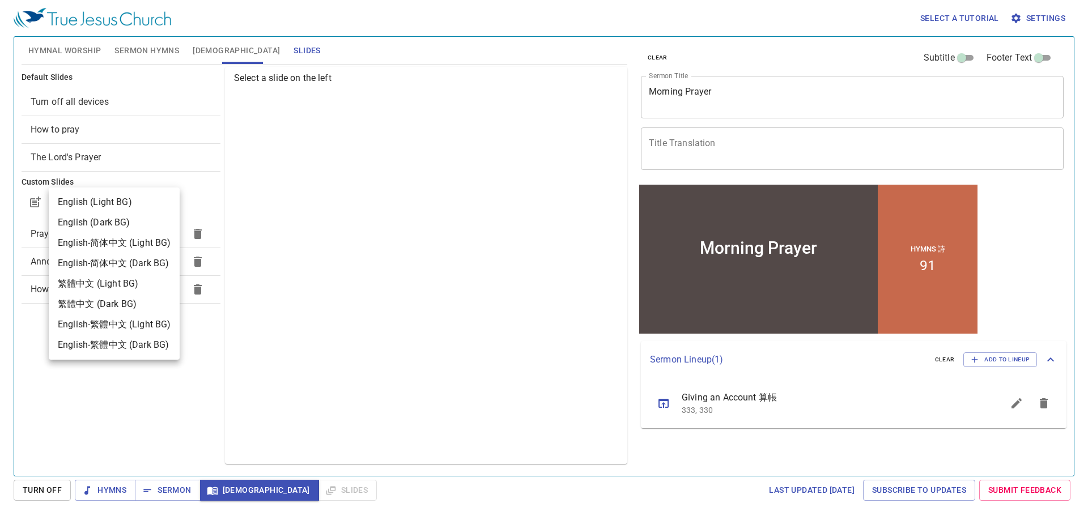
click at [287, 185] on div at bounding box center [544, 258] width 1088 height 516
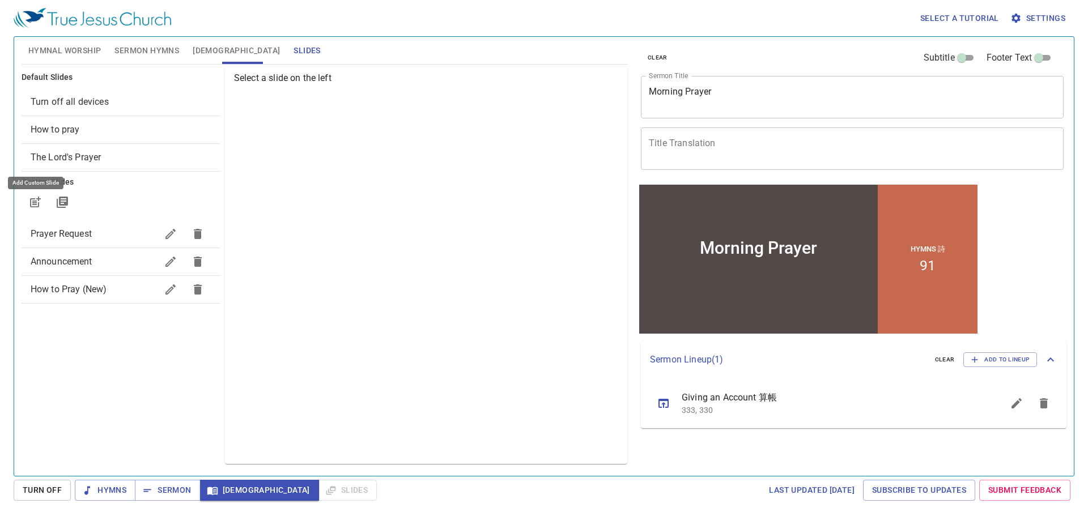
click at [36, 209] on icon "button" at bounding box center [35, 203] width 14 height 14
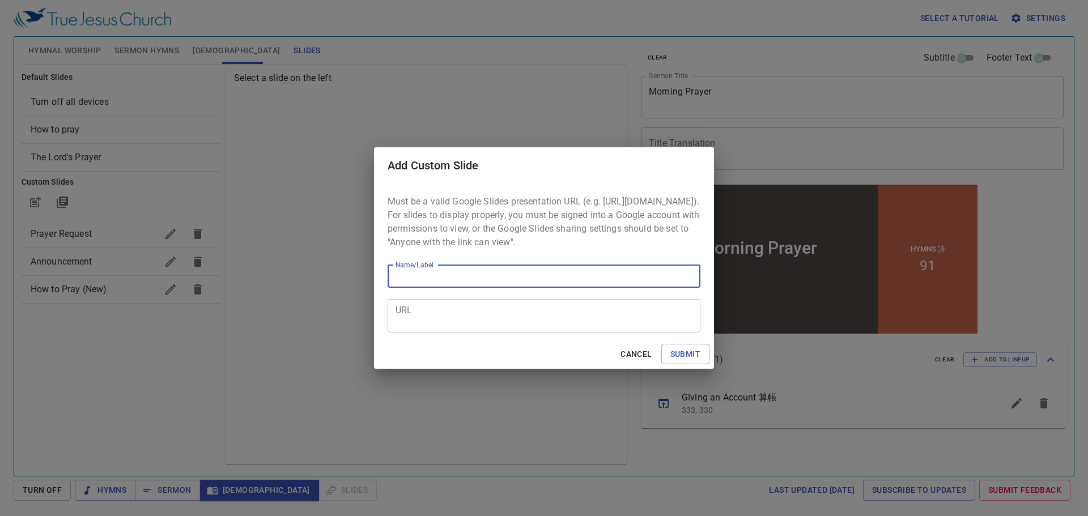
click at [447, 288] on input "Name/Label" at bounding box center [544, 276] width 313 height 23
click at [425, 321] on textarea "URL" at bounding box center [544, 316] width 297 height 22
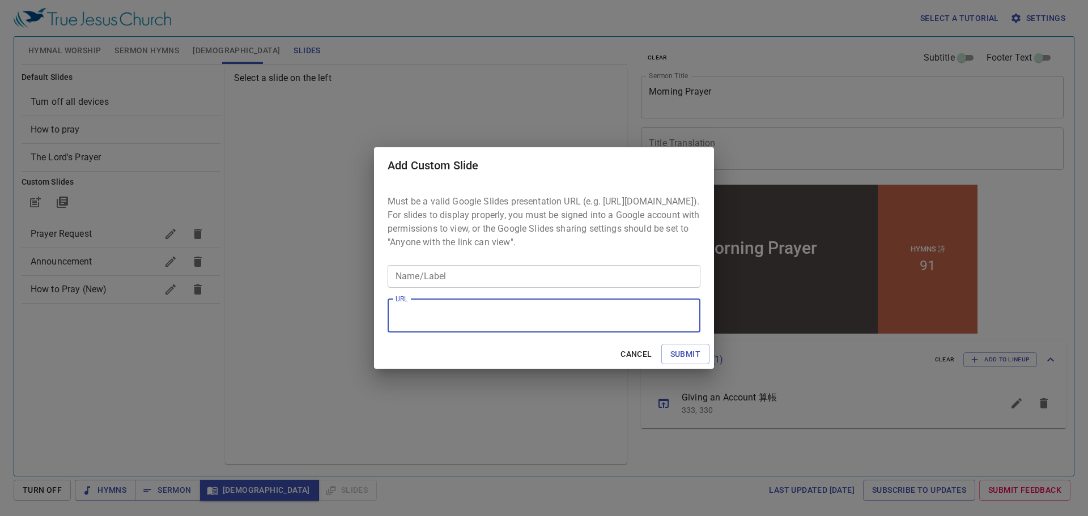
paste textarea "https://docs.google.com/presentation/d/1E1WSI_wLNLlyKrVc1Iwrr55baF1E6VYFF49oayh…"
type textarea "https://docs.google.com/presentation/d/1E1WSI_wLNLlyKrVc1Iwrr55baF1E6VYFF49oayh…"
click at [435, 288] on input "Name/Label" at bounding box center [544, 276] width 313 height 23
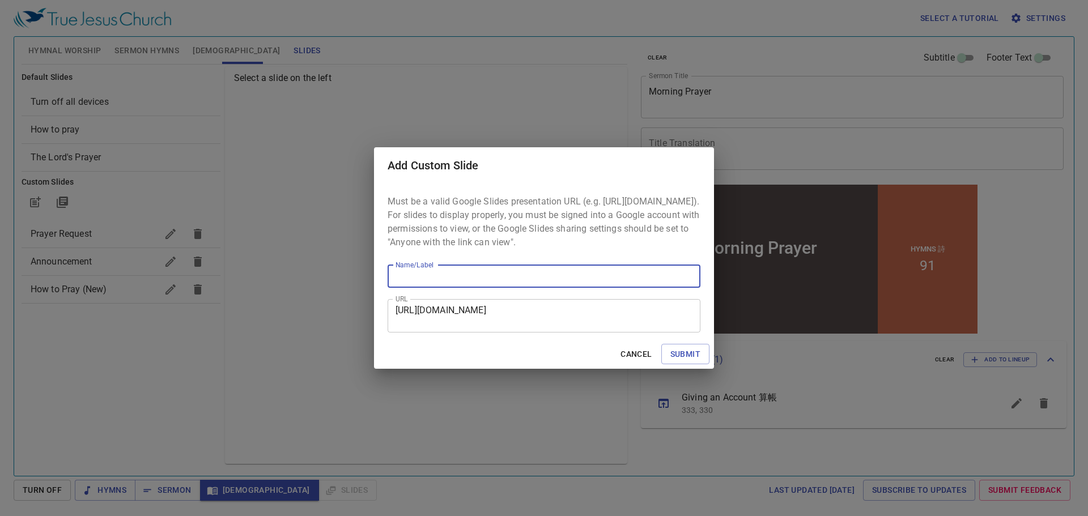
click at [428, 288] on input "Name/Label" at bounding box center [544, 276] width 313 height 23
type input "Discussion Groups"
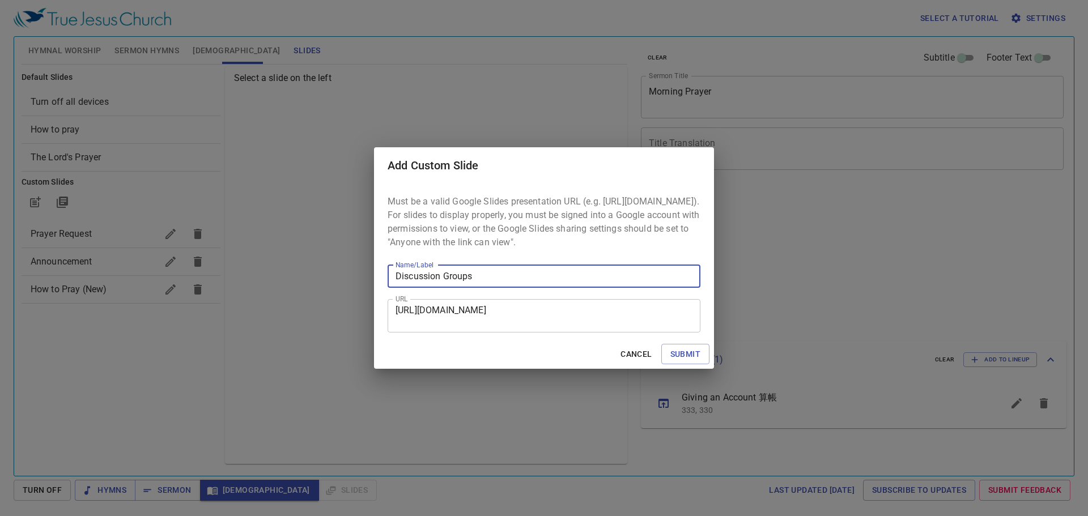
type input "Discussion Groups"
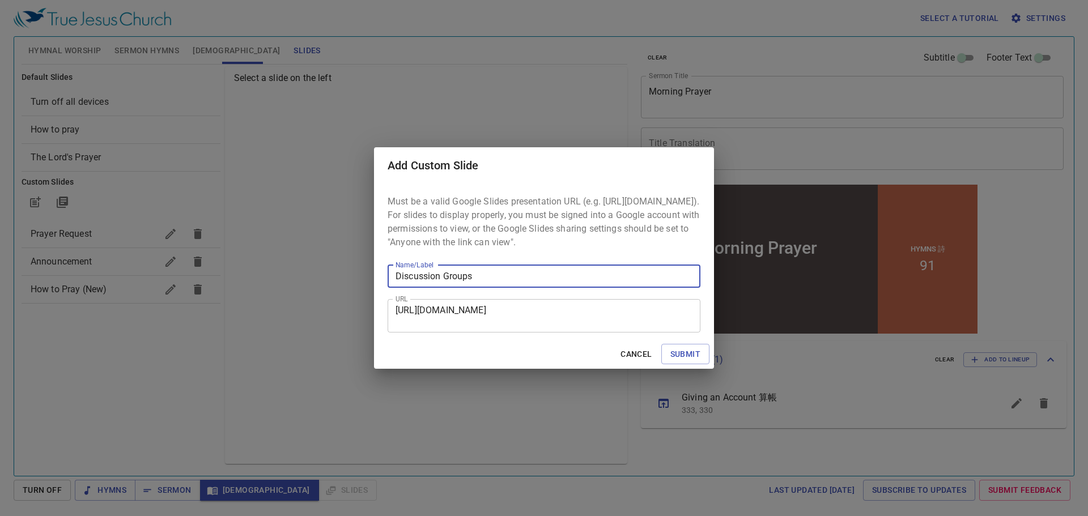
click at [695, 357] on span "Submit" at bounding box center [685, 354] width 30 height 14
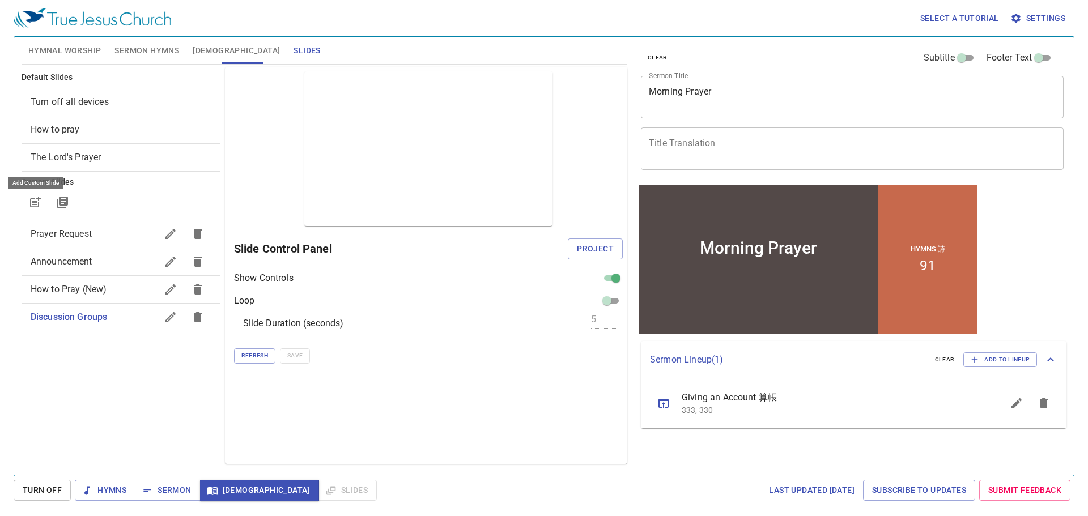
click at [79, 286] on span "How to Pray (New)" at bounding box center [69, 289] width 77 height 11
checkbox input "false"
click at [172, 286] on icon "button" at bounding box center [171, 290] width 14 height 14
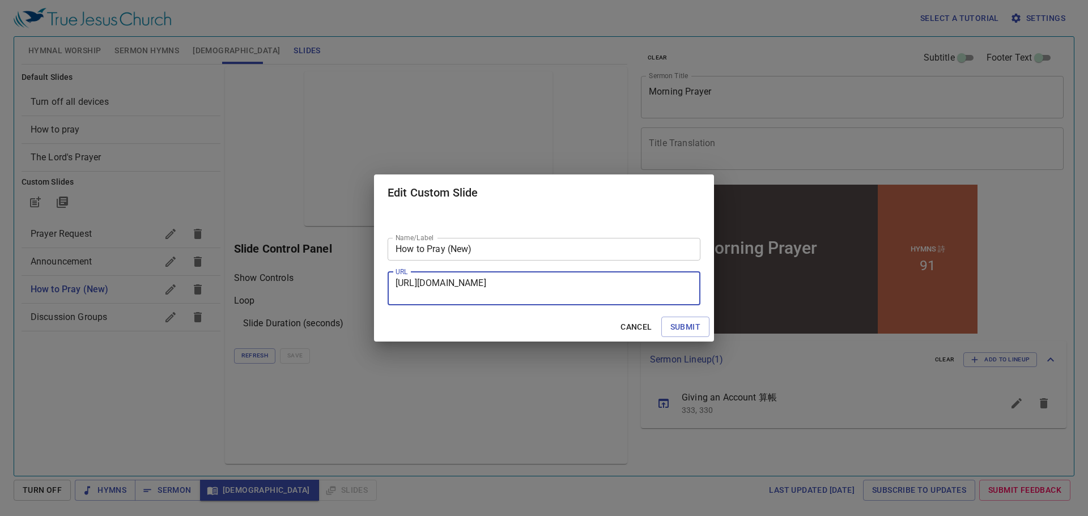
scroll to position [11, 0]
drag, startPoint x: 644, startPoint y: 295, endPoint x: 447, endPoint y: 282, distance: 197.7
click at [363, 292] on div "Edit Custom Slide Name/Label How to Pray (New) Name/Label URL https://docs.goog…" at bounding box center [544, 258] width 1088 height 516
click at [510, 281] on textarea "https://docs.google.com/presentation/d/16YV4-2LrBJtP4Ew56pxYZyfoOQM0M6w3q9d5tl8…" at bounding box center [544, 289] width 297 height 22
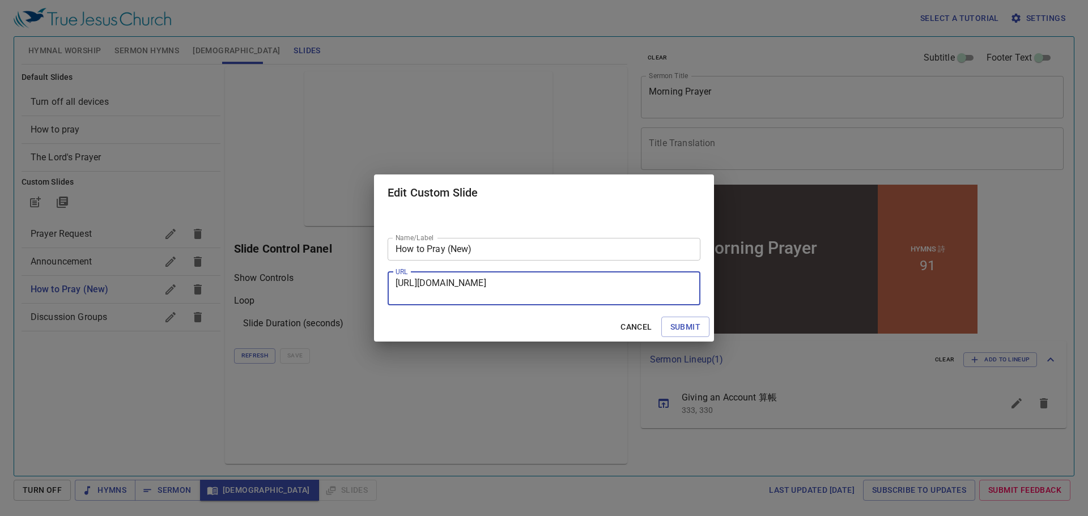
drag, startPoint x: 497, startPoint y: 296, endPoint x: 305, endPoint y: 262, distance: 194.5
click at [305, 262] on div "Edit Custom Slide Name/Label How to Pray (New) Name/Label URL https://docs.goog…" at bounding box center [544, 258] width 1088 height 516
paste textarea "usp=sharing"
type textarea "https://docs.google.com/presentation/d/16YV4-2LrBJtP4Ew56pxYZyfoOQM0M6w3q9d5tl8…"
click at [690, 327] on span "Submit" at bounding box center [685, 327] width 30 height 14
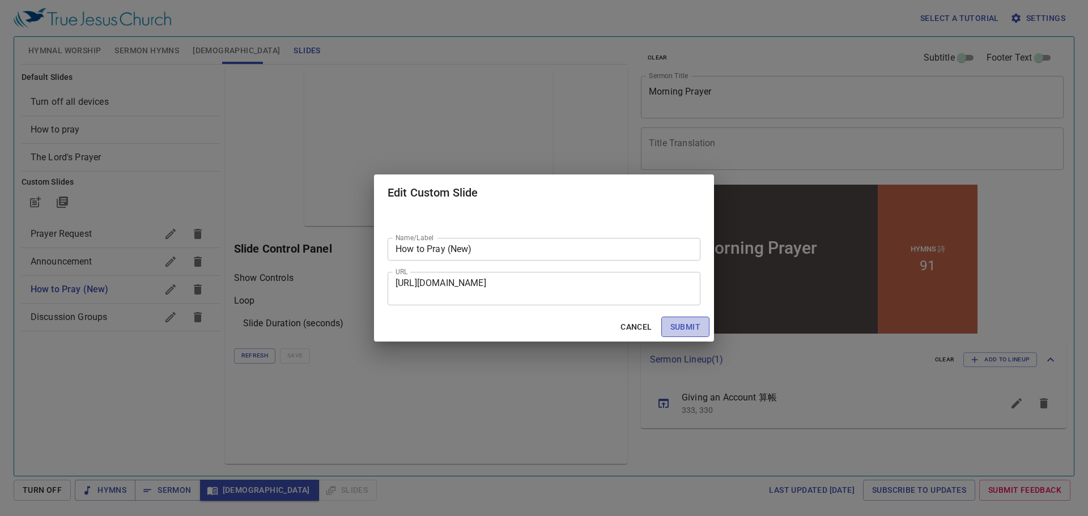
checkbox input "true"
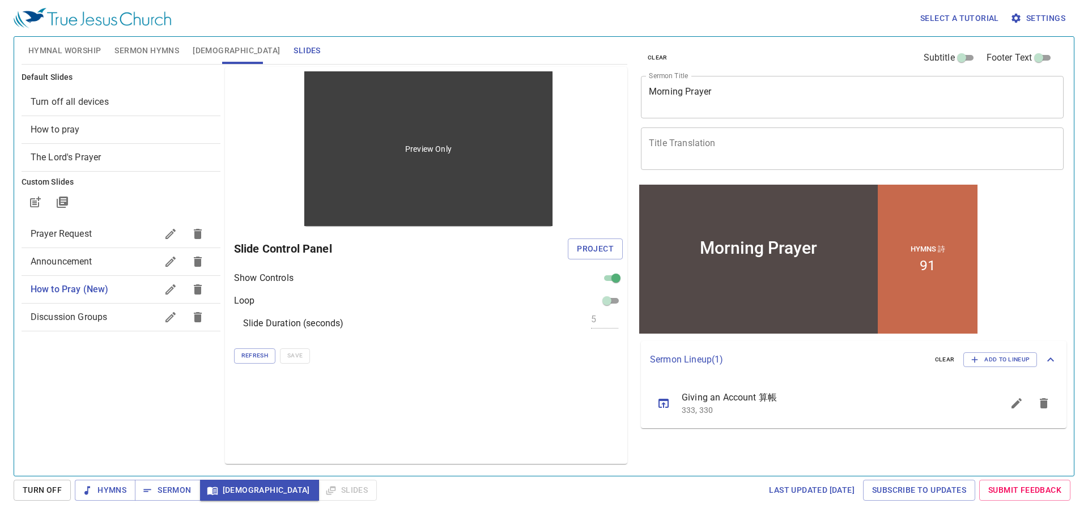
click at [432, 145] on p "Preview Only" at bounding box center [428, 148] width 46 height 11
click at [436, 148] on p "Preview Only" at bounding box center [428, 148] width 46 height 11
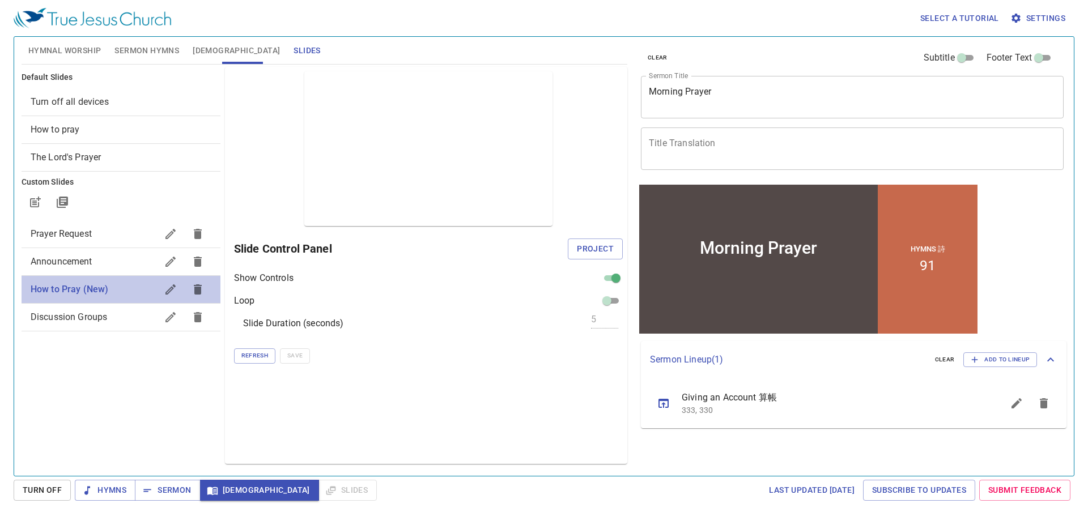
click at [60, 293] on span "How to Pray (New)" at bounding box center [70, 289] width 78 height 11
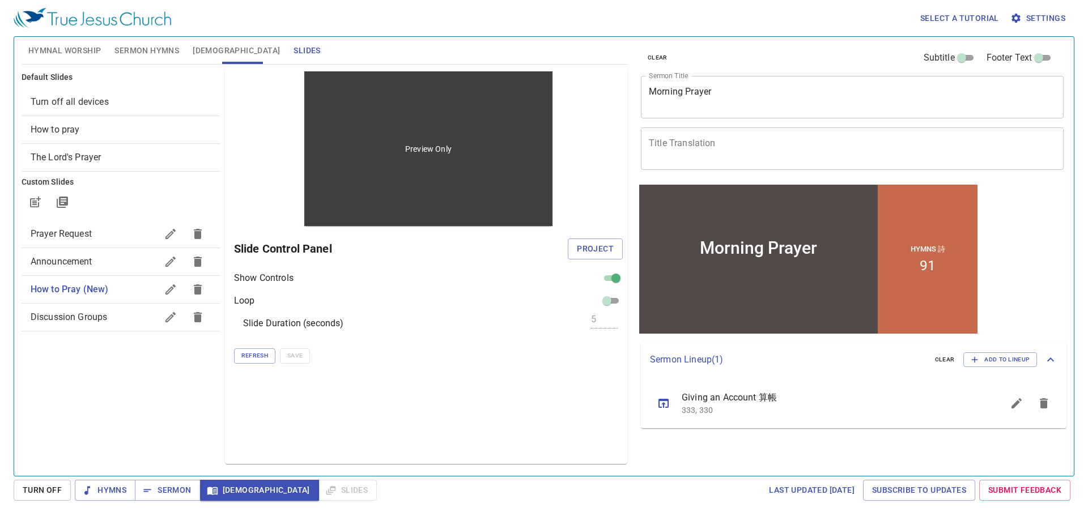
click at [448, 141] on div "Preview Only" at bounding box center [428, 148] width 248 height 155
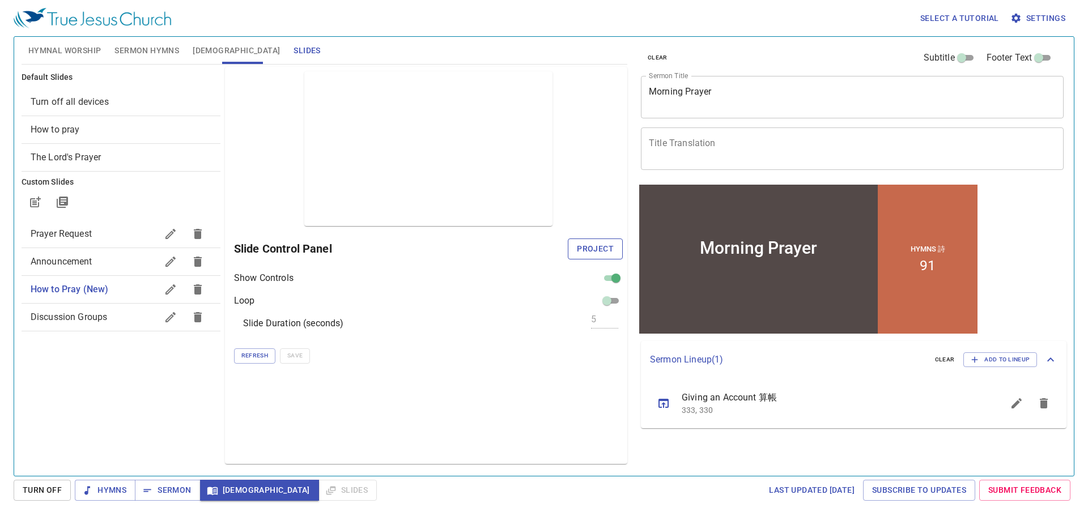
click at [595, 247] on span "Project" at bounding box center [595, 249] width 37 height 14
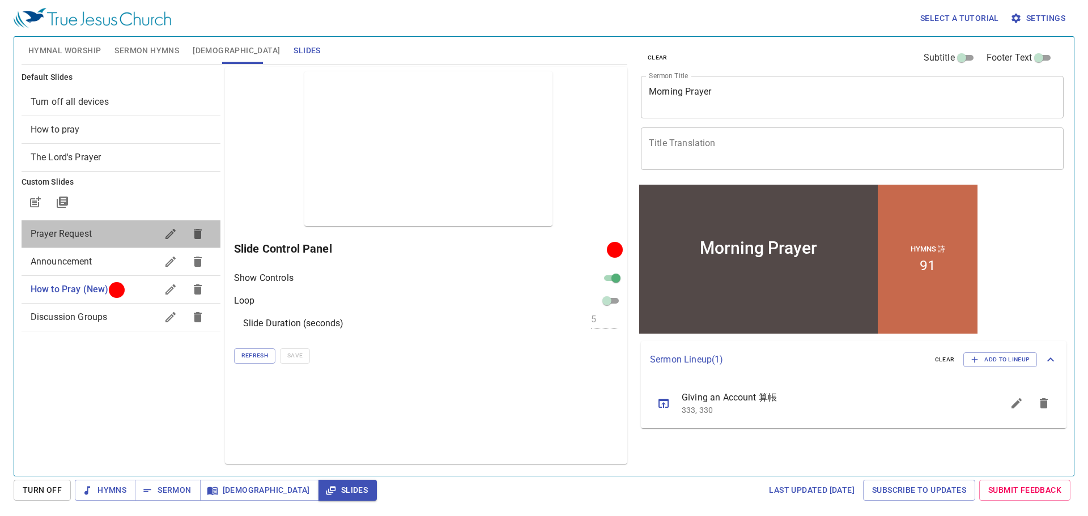
click at [105, 235] on span "Prayer Request" at bounding box center [94, 234] width 126 height 14
checkbox input "false"
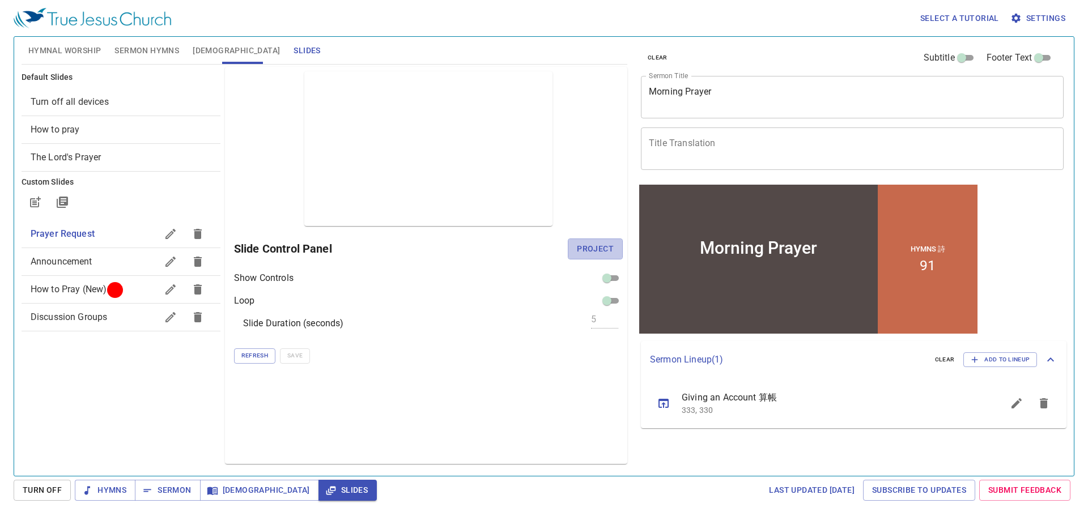
click at [602, 258] on button "Project" at bounding box center [595, 249] width 55 height 21
click at [74, 52] on span "Hymnal Worship" at bounding box center [64, 51] width 73 height 14
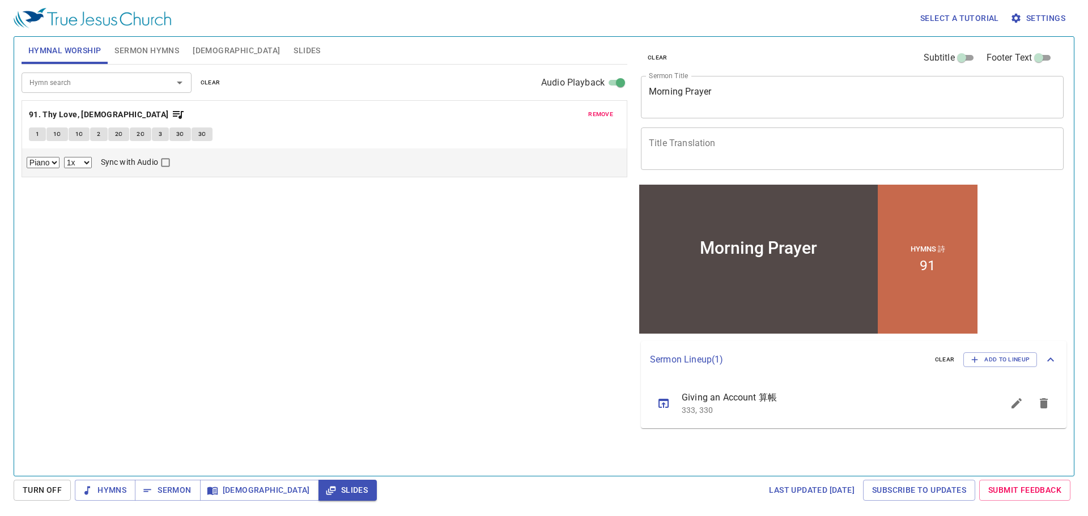
click at [708, 86] on div "Morning Prayer x Sermon Title" at bounding box center [852, 97] width 423 height 43
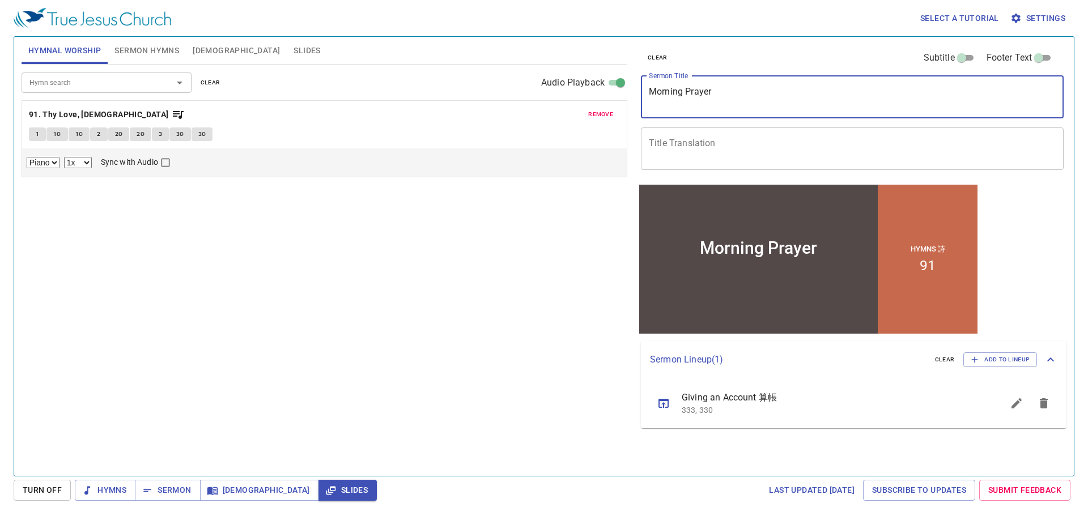
click at [586, 112] on button "remove" at bounding box center [601, 115] width 39 height 14
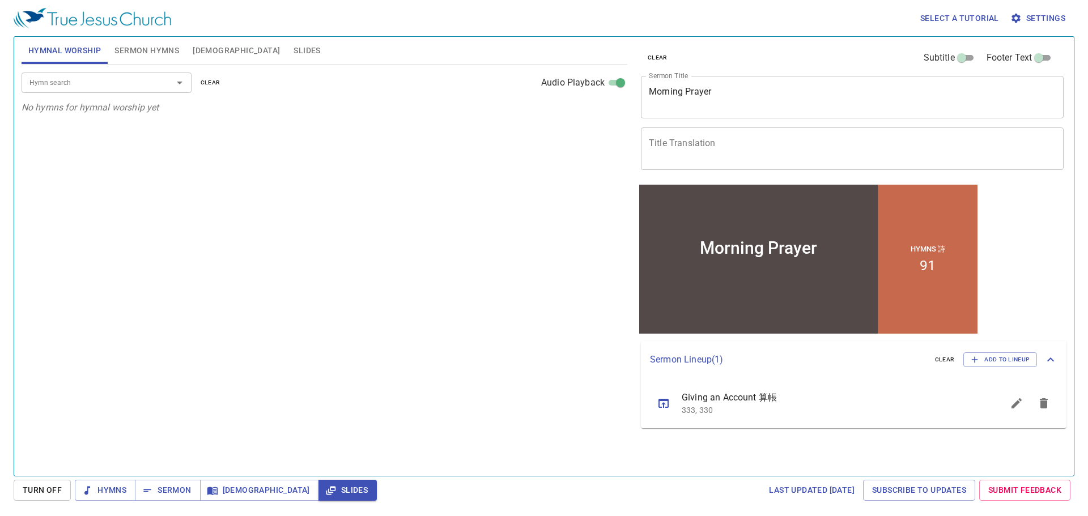
click at [77, 91] on div "Hymn search" at bounding box center [107, 83] width 170 height 20
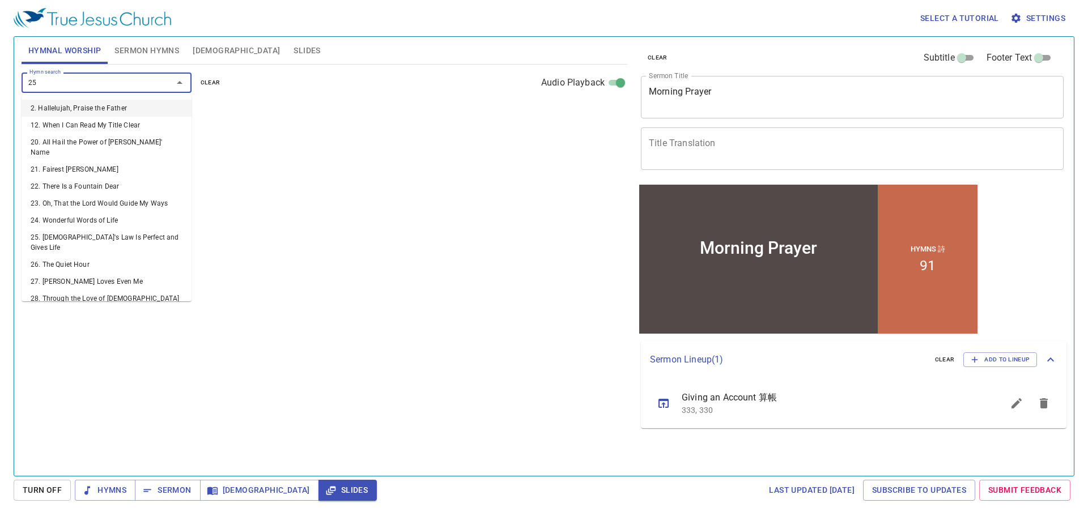
type input "250"
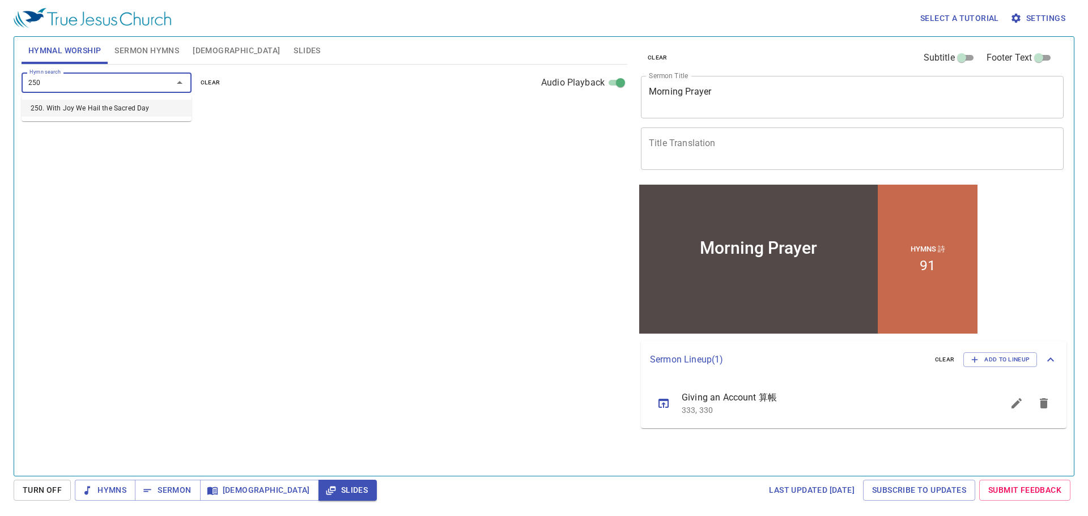
select select "1"
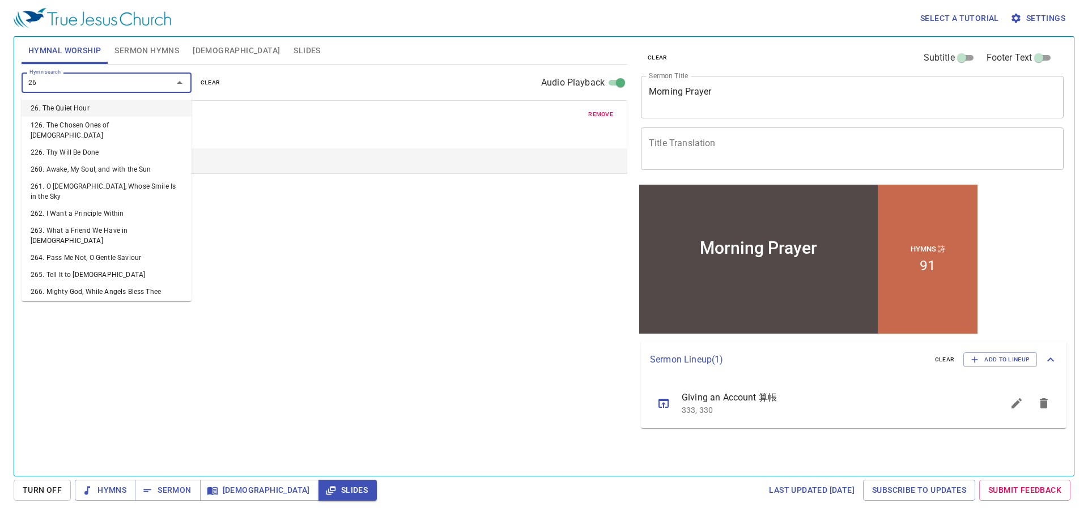
type input "263"
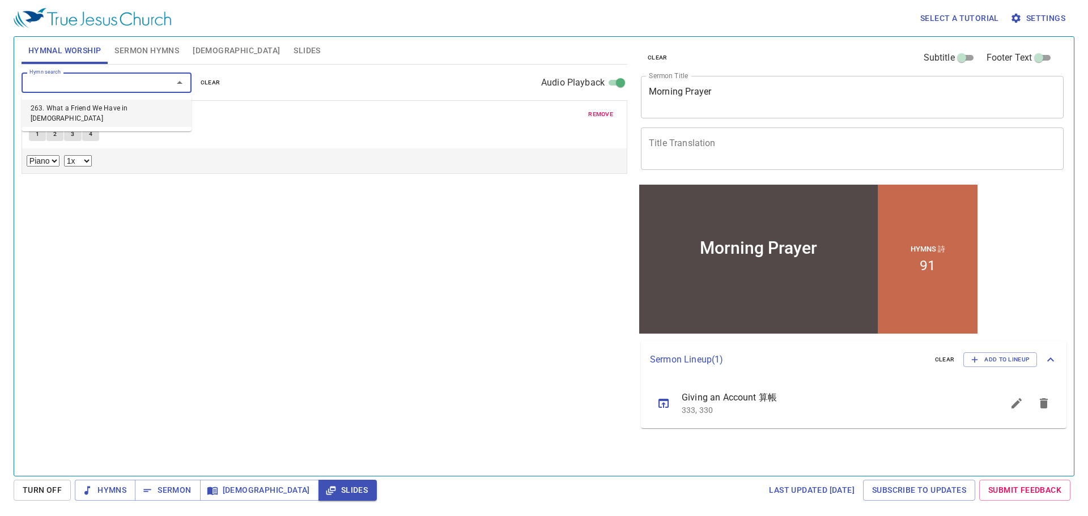
select select "1"
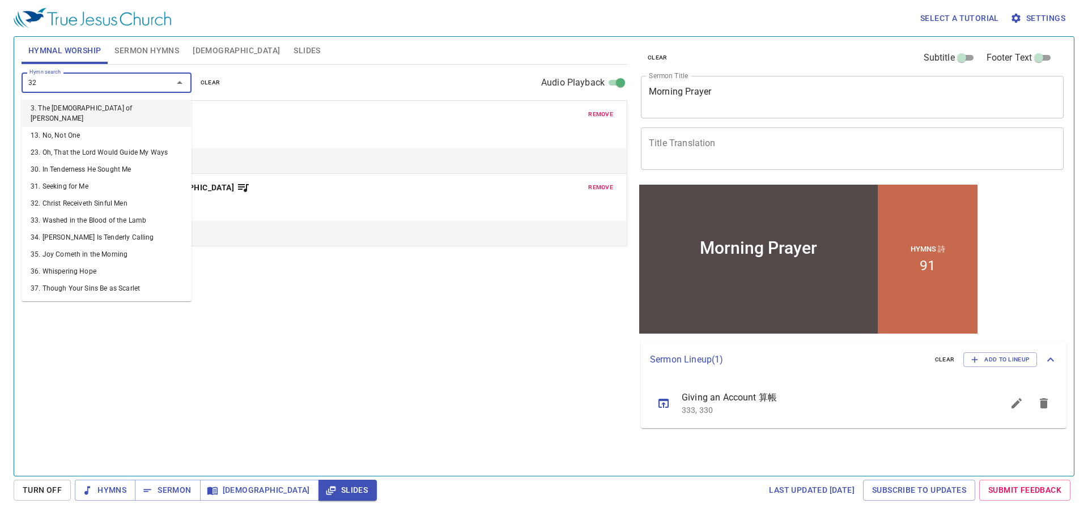
type input "322"
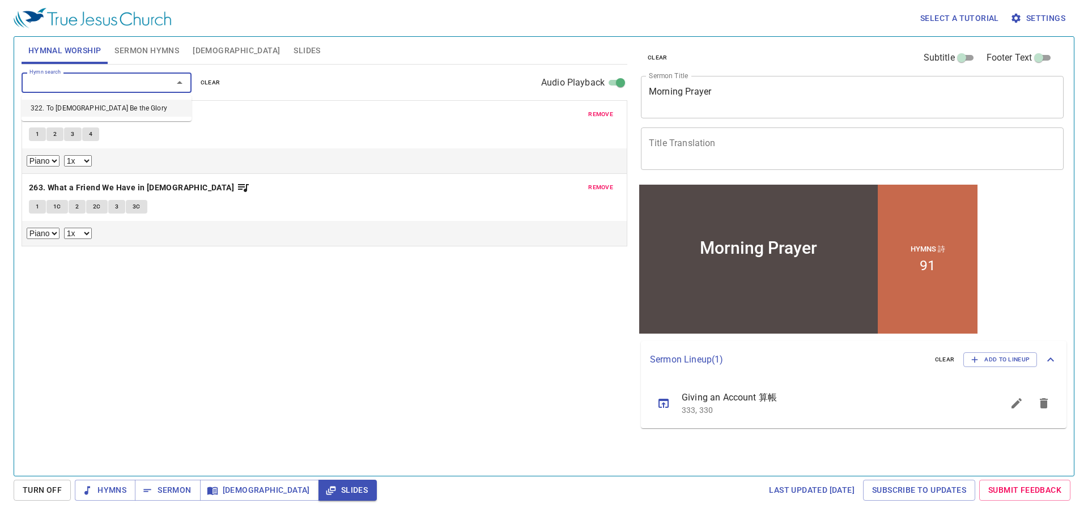
select select "1"
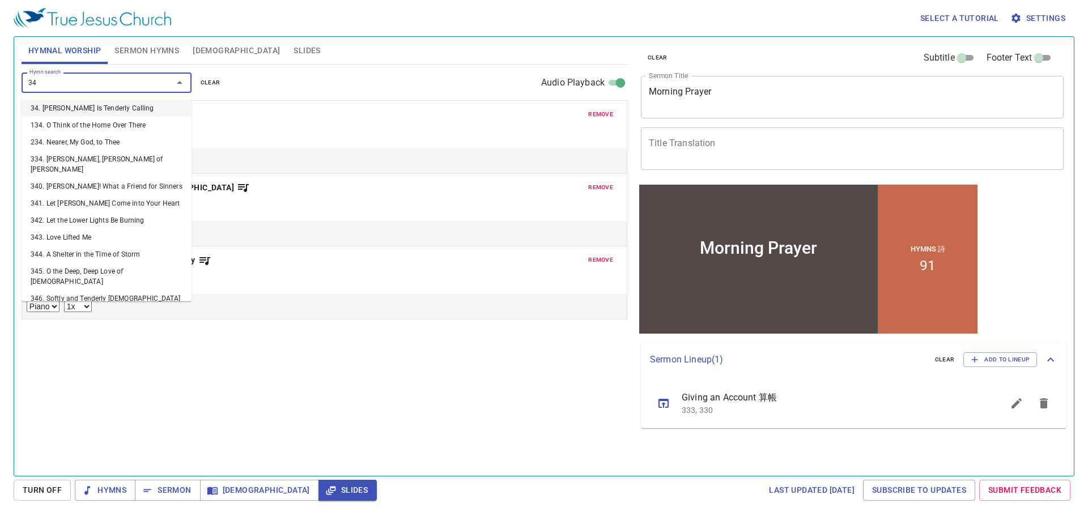
type input "349"
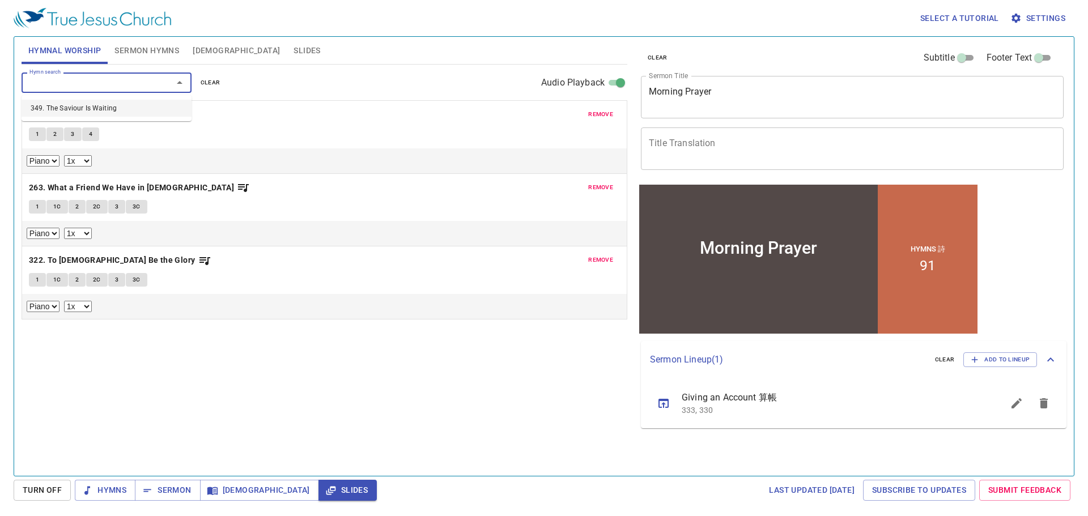
select select "1"
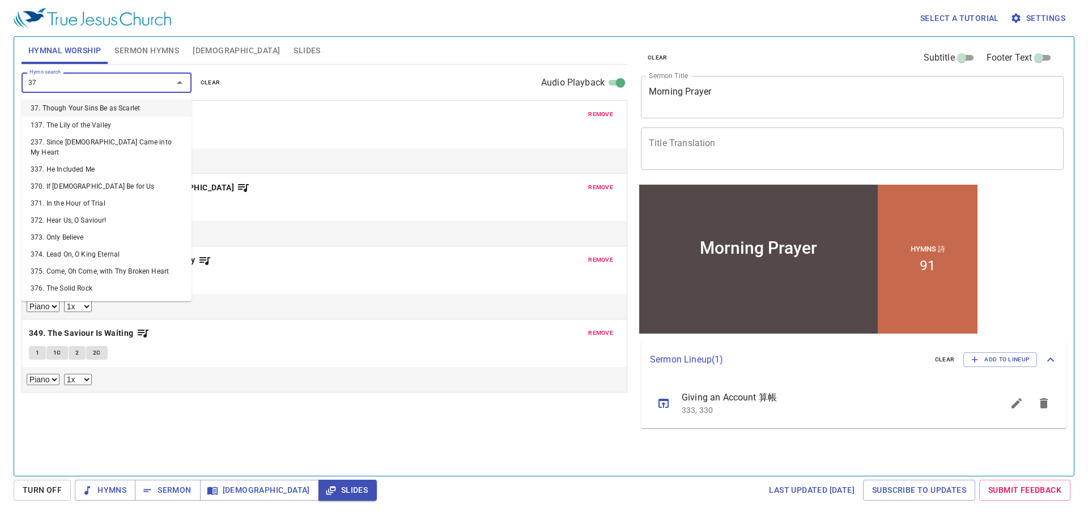
type input "379"
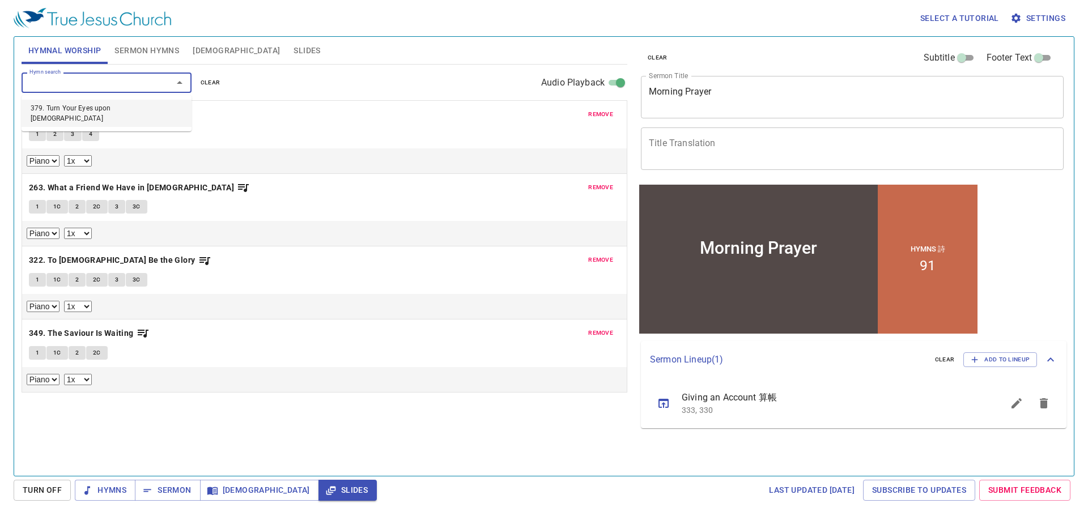
select select "1"
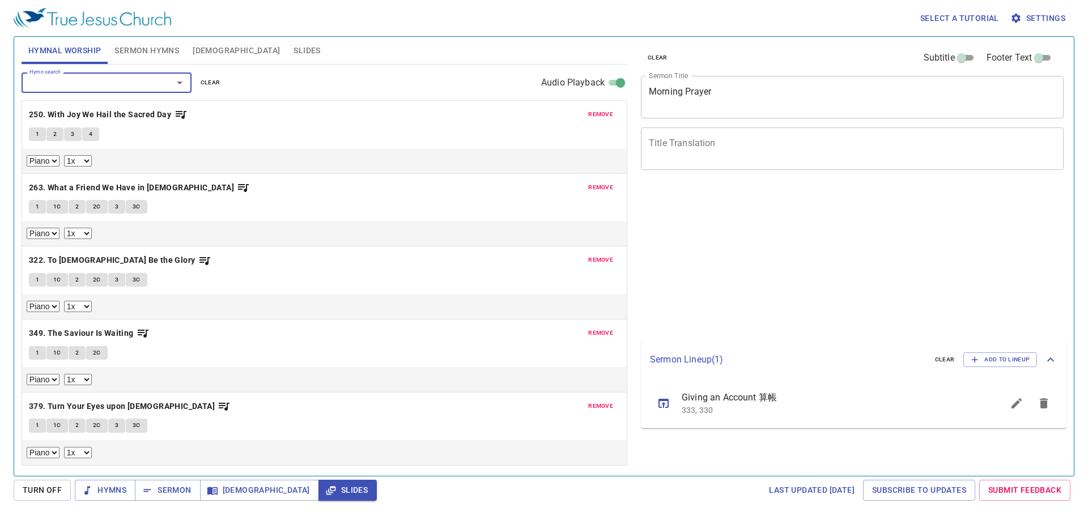
select select "1"
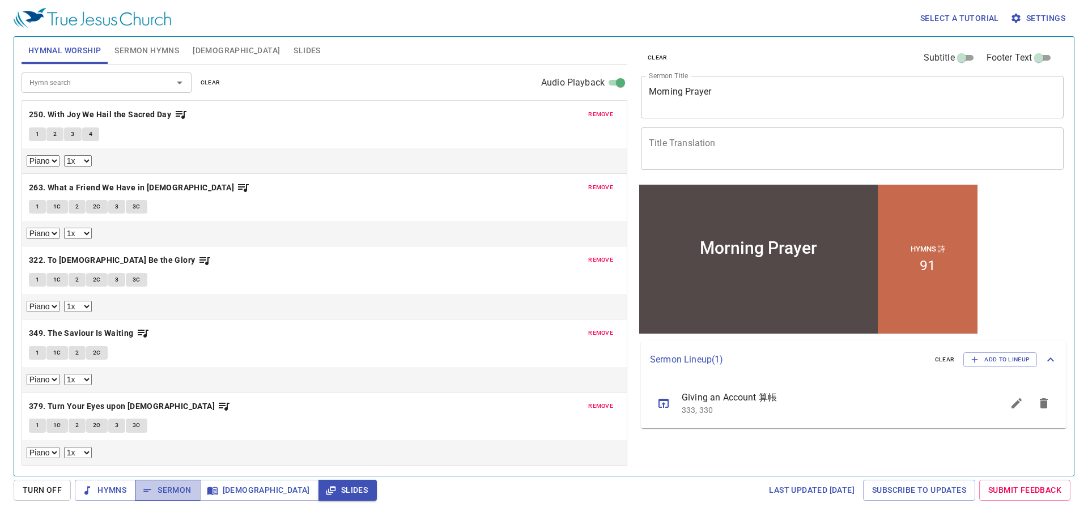
click at [183, 496] on span "Sermon" at bounding box center [167, 490] width 47 height 14
click at [123, 482] on button "Hymns" at bounding box center [105, 490] width 61 height 21
click at [671, 402] on button "sermon lineup list" at bounding box center [663, 403] width 27 height 27
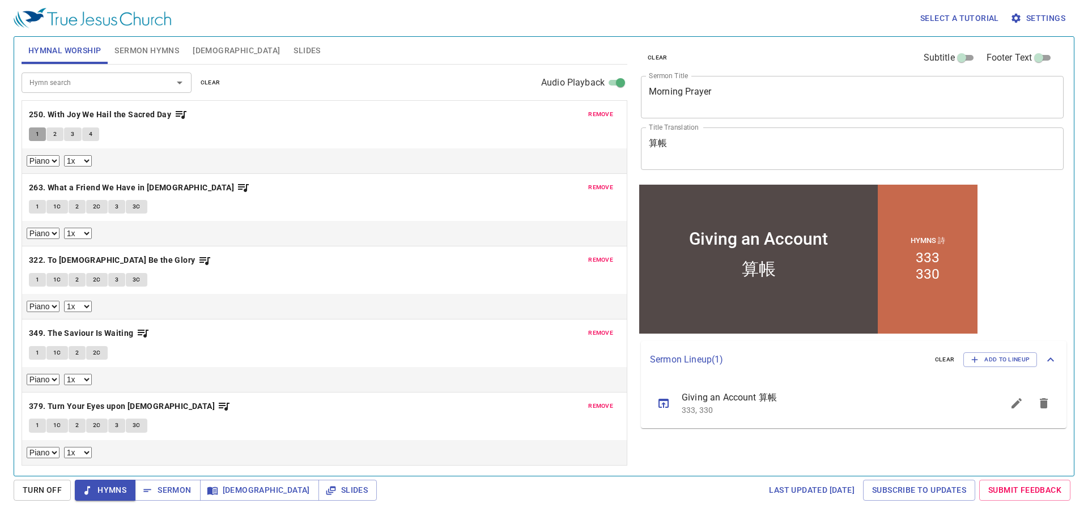
click at [41, 135] on button "1" at bounding box center [37, 135] width 17 height 14
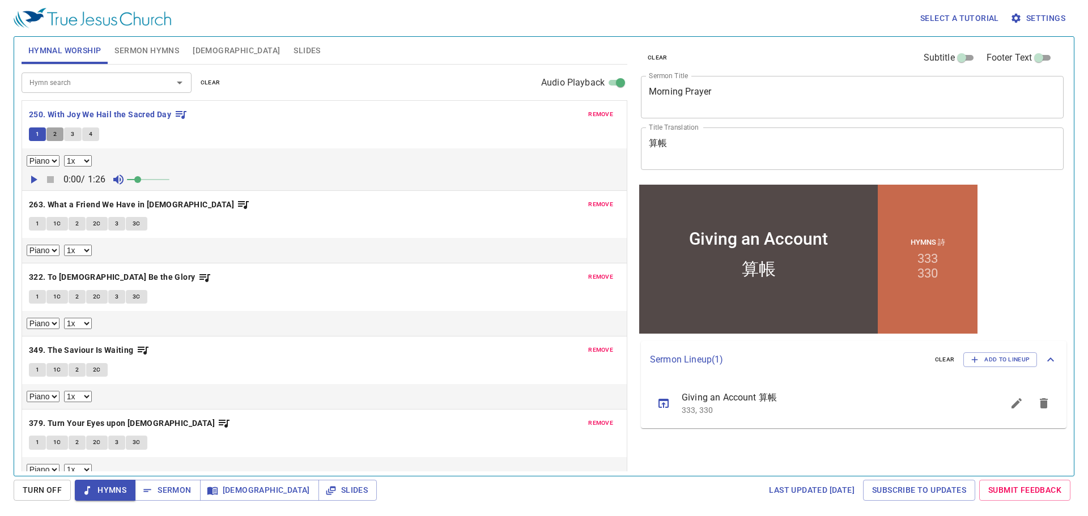
click at [58, 135] on button "2" at bounding box center [54, 135] width 17 height 14
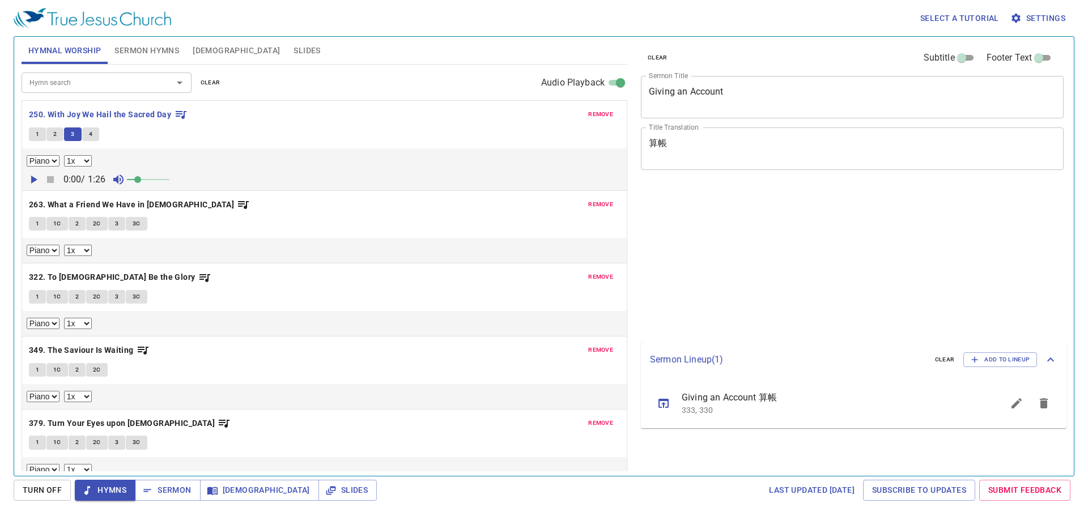
select select "1"
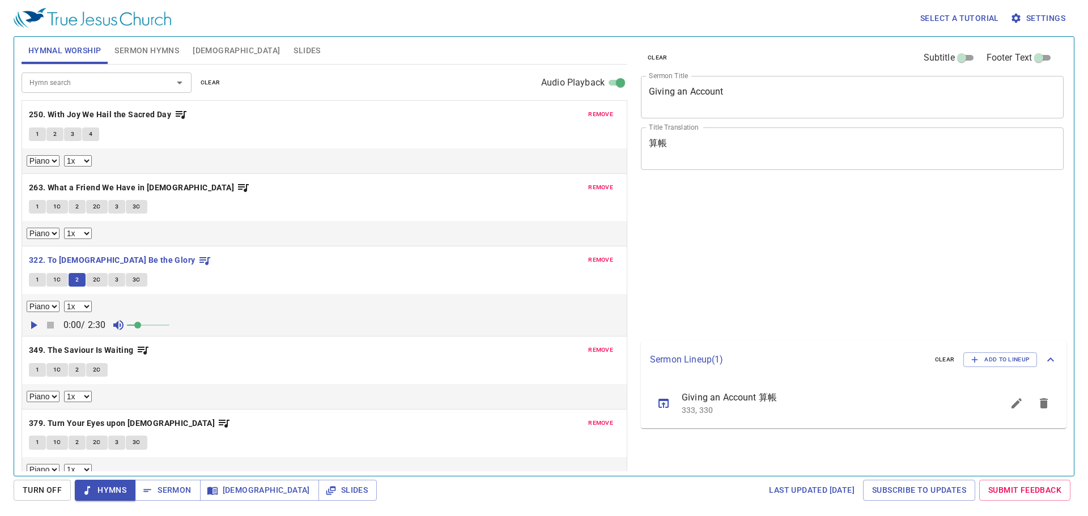
select select "1"
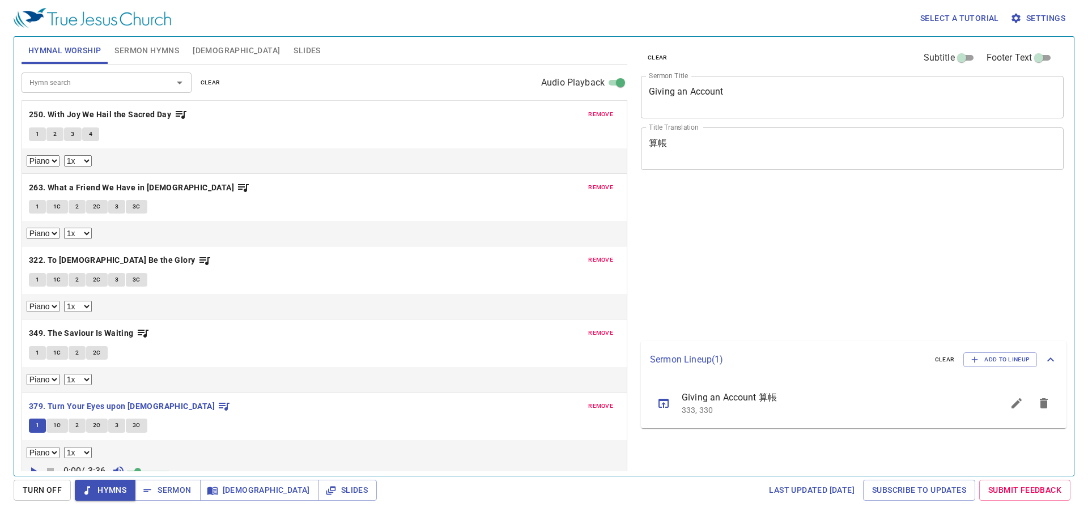
select select "1"
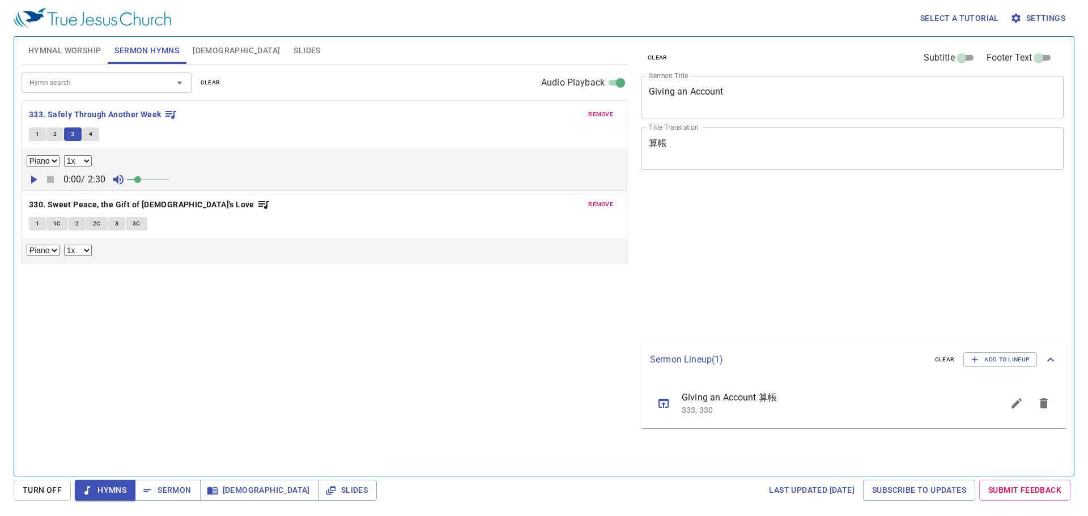
select select "1"
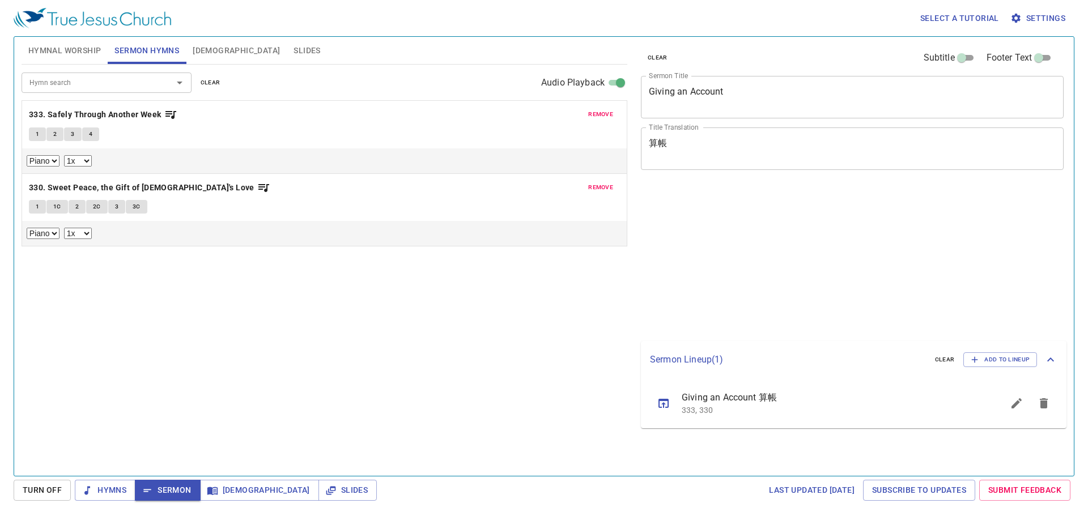
select select "1"
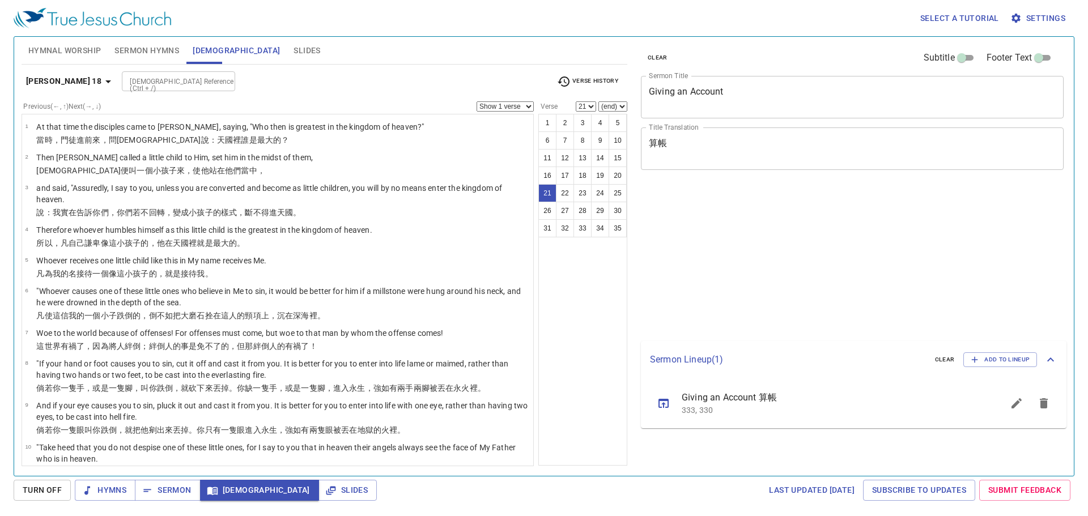
select select "21"
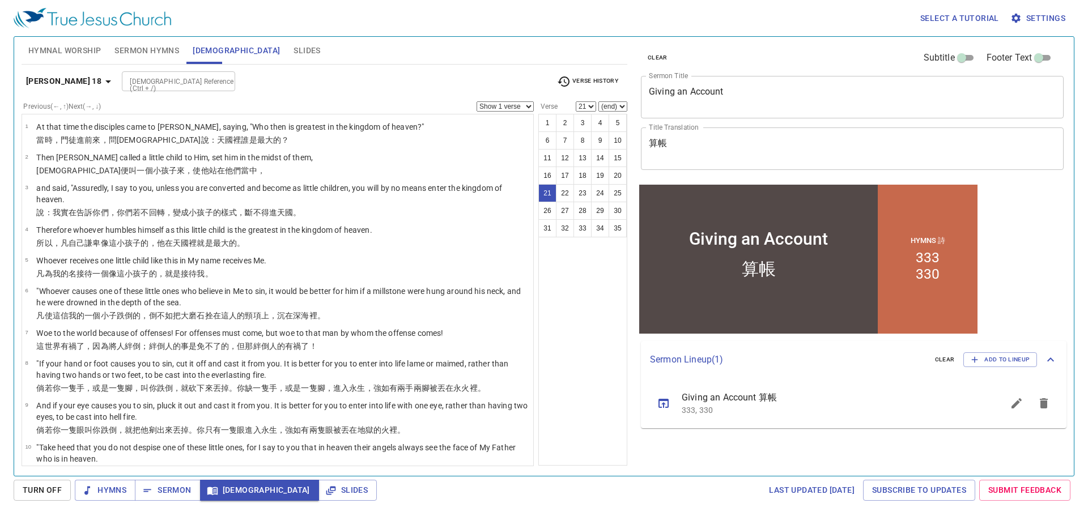
scroll to position [558, 0]
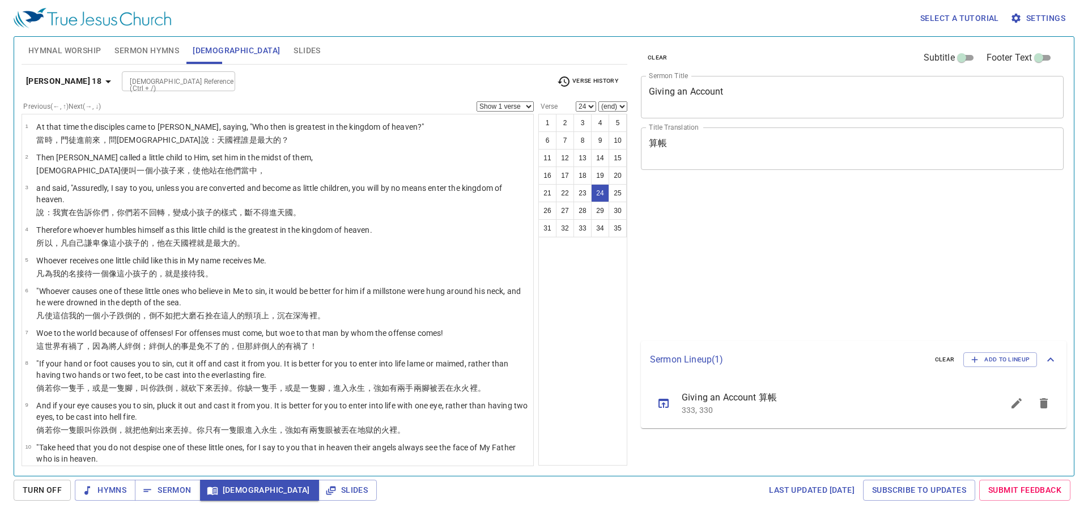
select select "24"
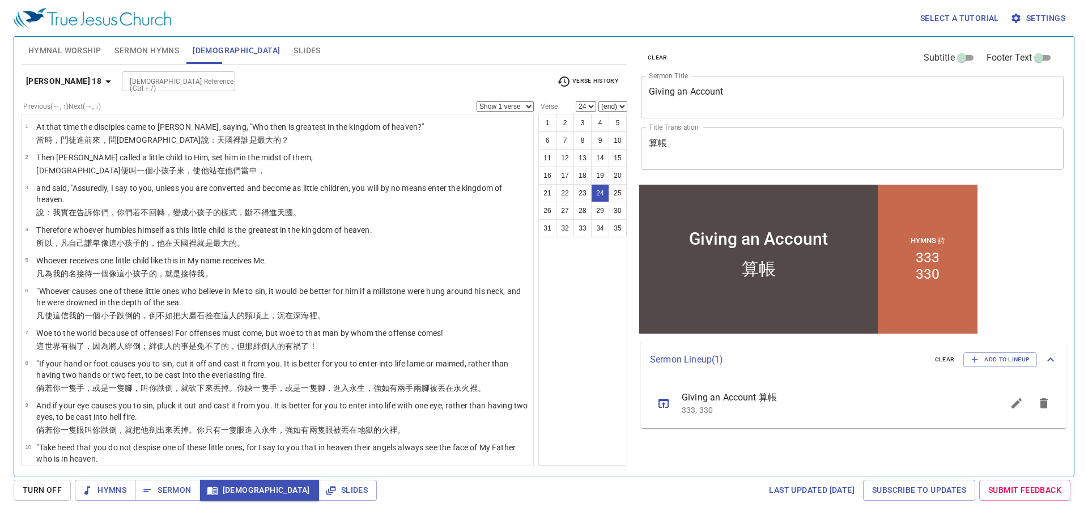
scroll to position [728, 0]
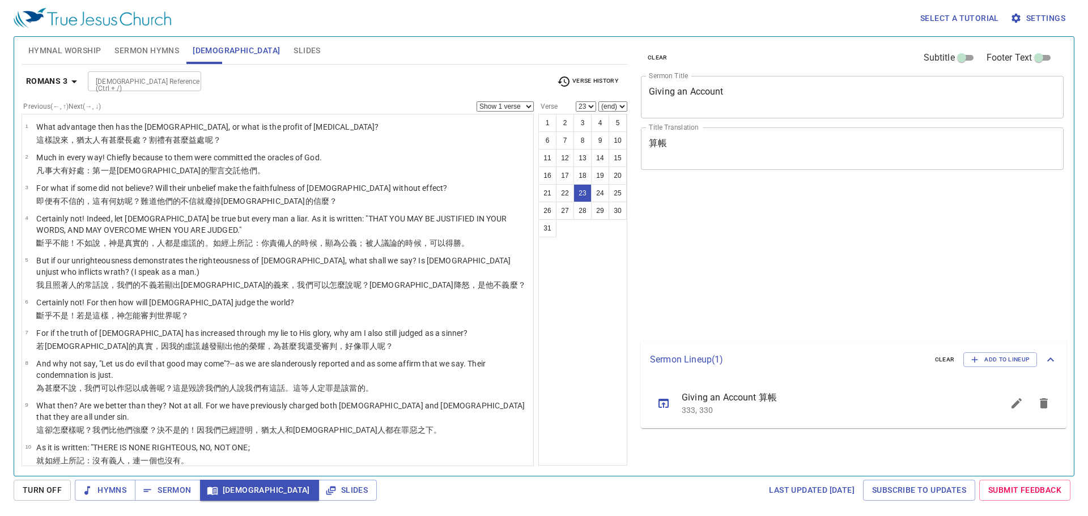
select select "23"
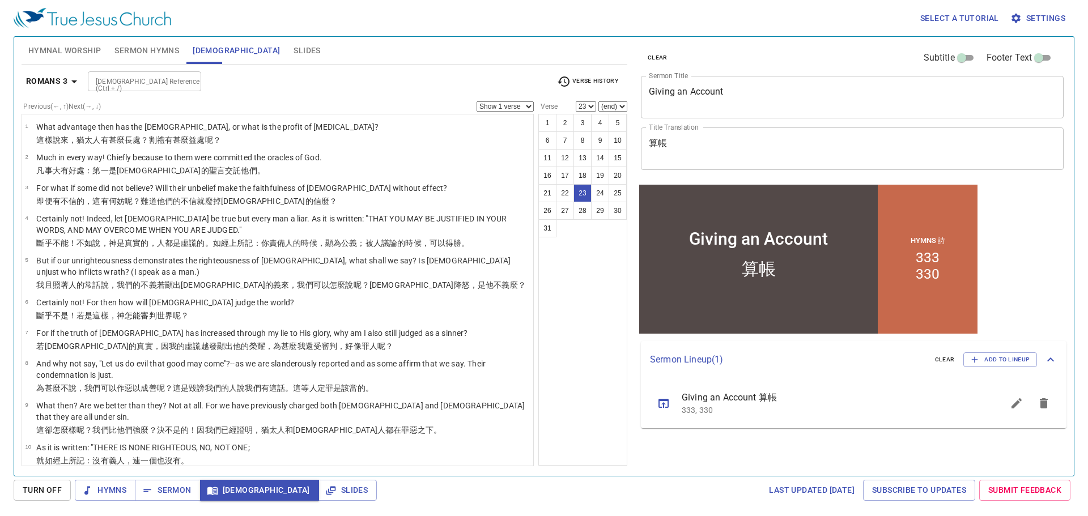
scroll to position [574, 0]
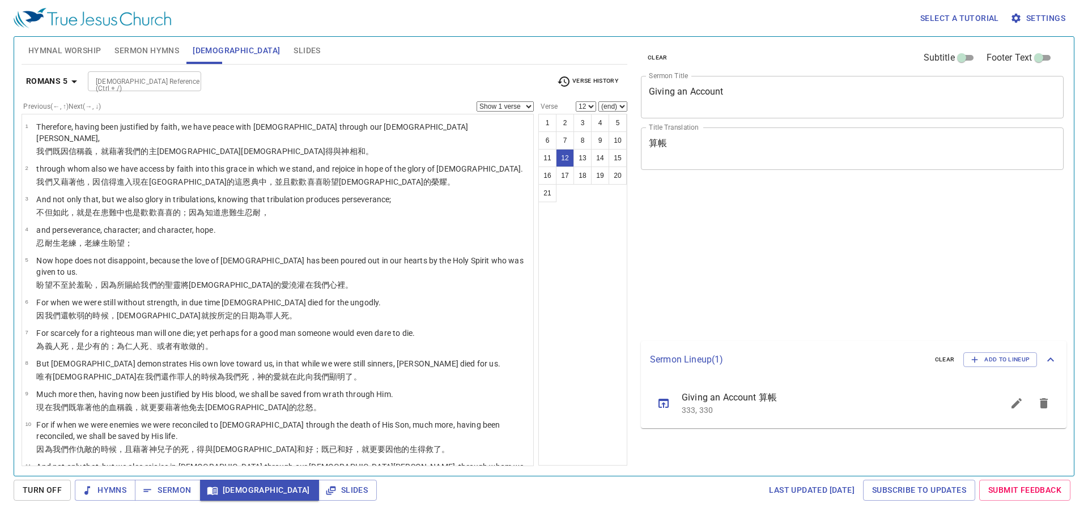
select select "12"
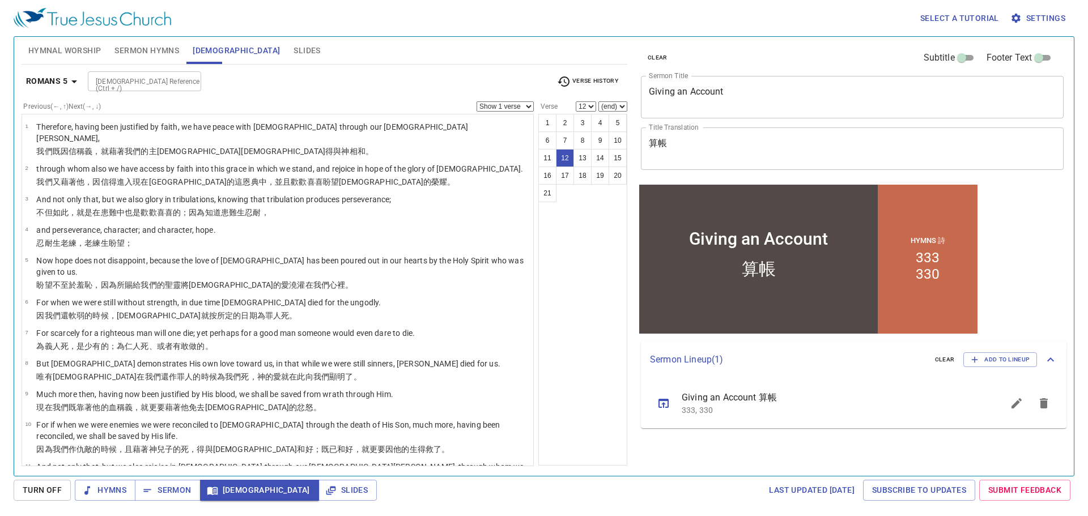
scroll to position [192, 0]
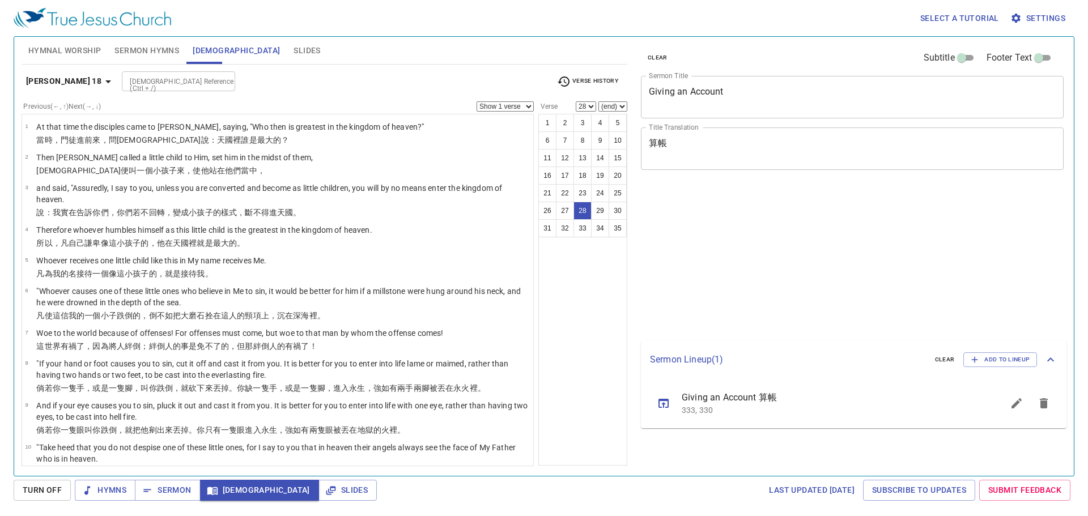
select select "28"
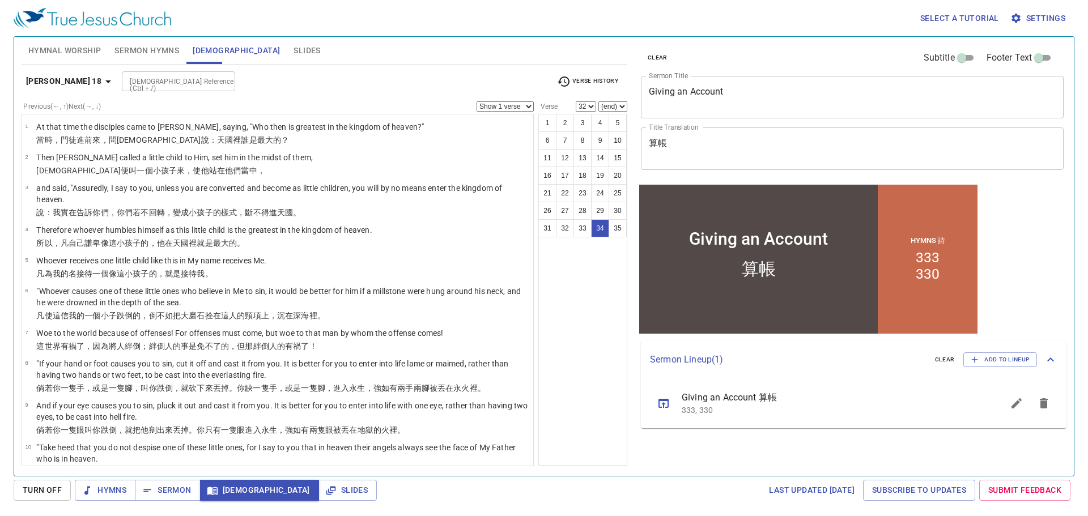
select select "34"
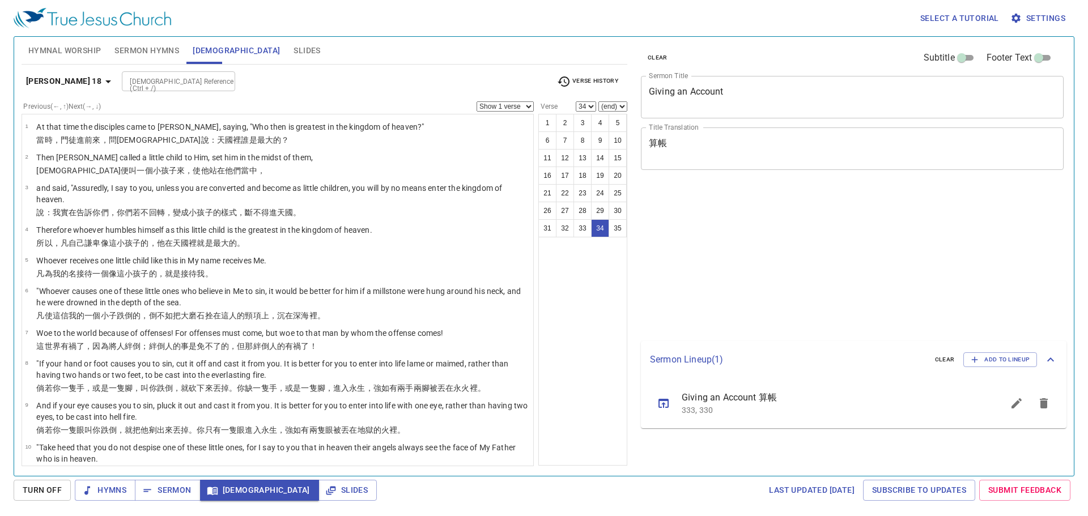
select select "34"
select select "35"
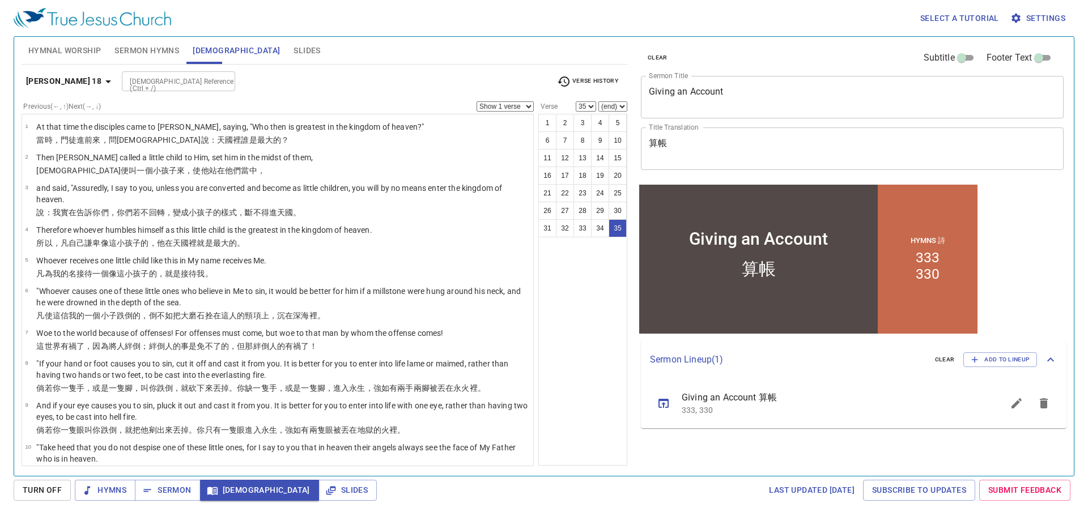
scroll to position [854, 0]
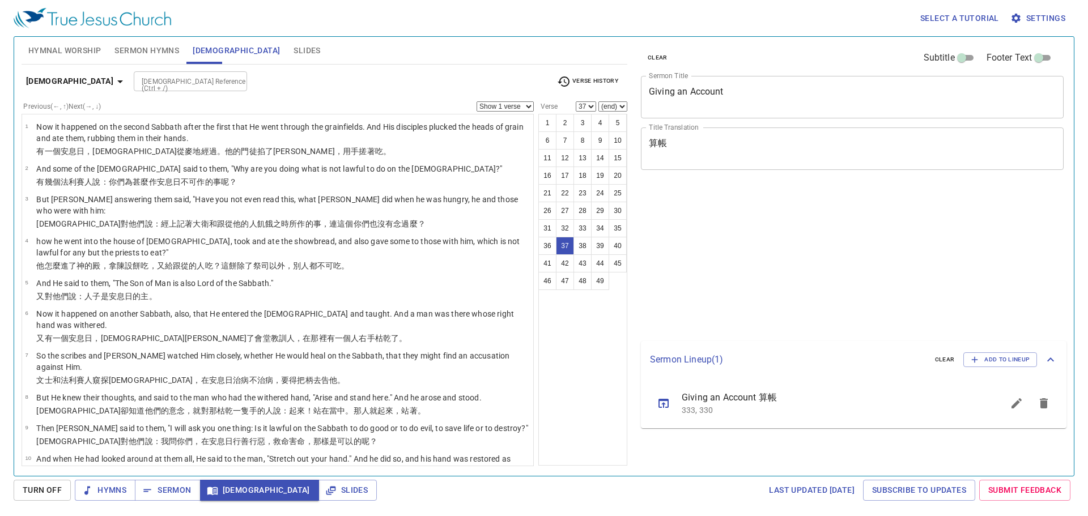
select select "37"
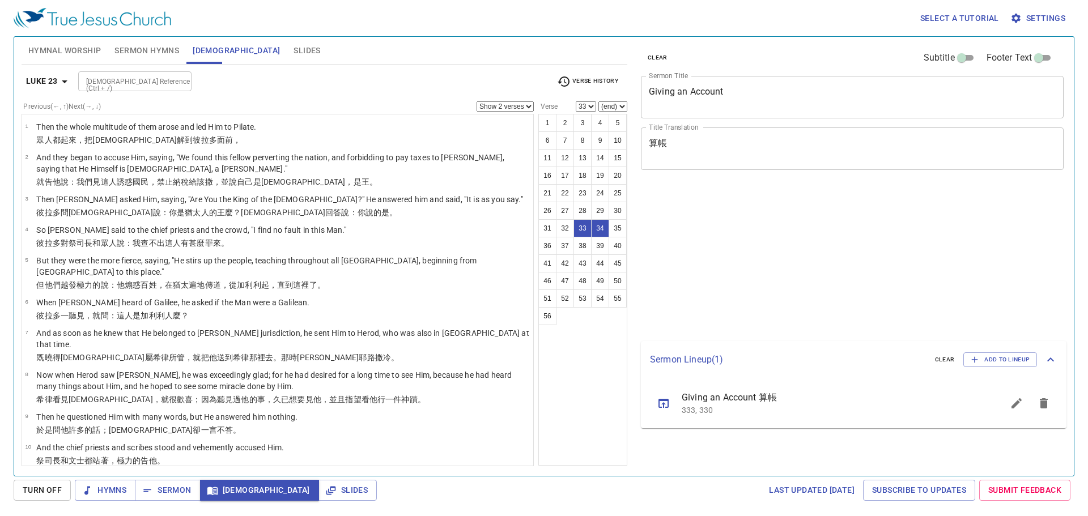
select select "2"
select select "33"
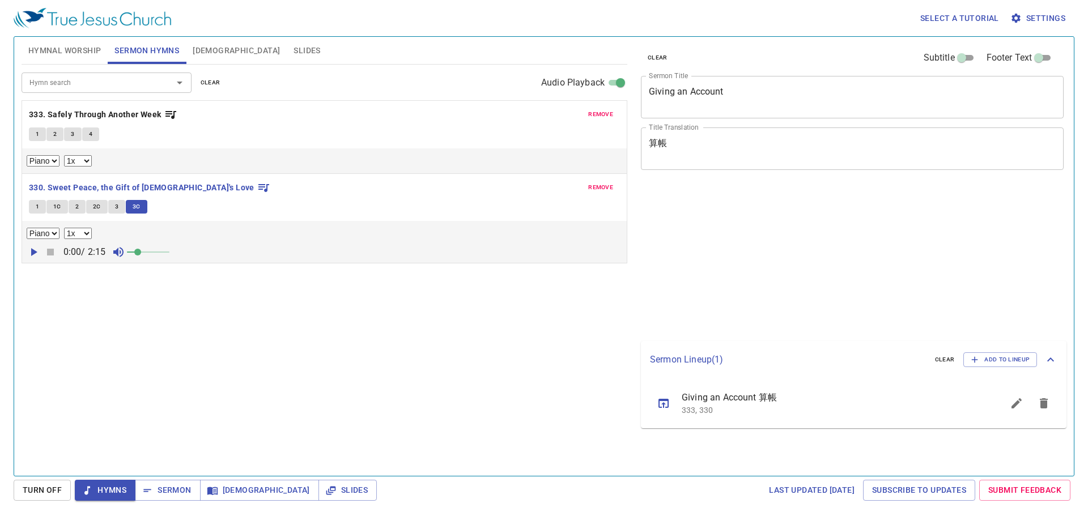
select select "1"
